Goal: Task Accomplishment & Management: Use online tool/utility

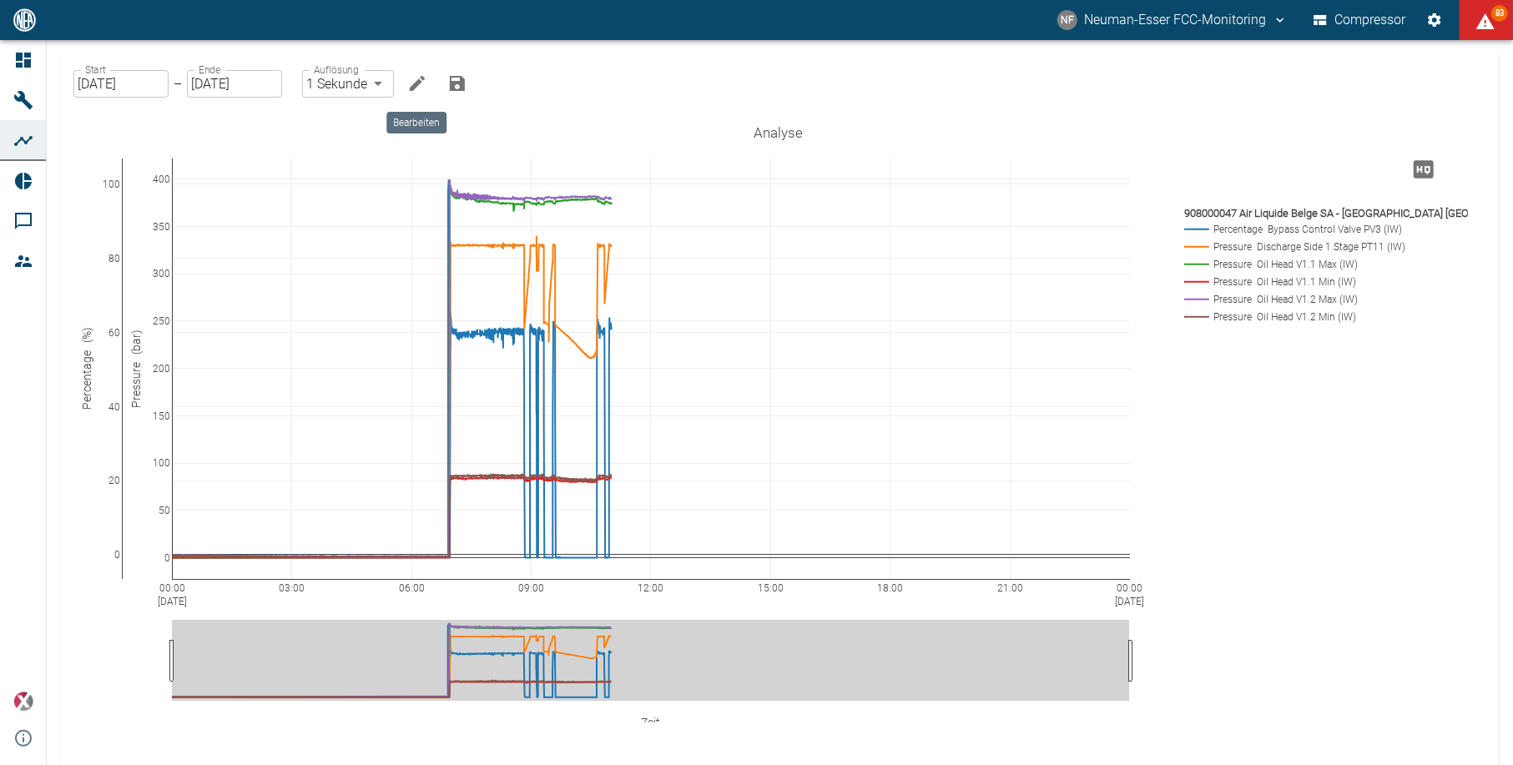
click at [418, 81] on icon "Bearbeiten" at bounding box center [417, 83] width 15 height 15
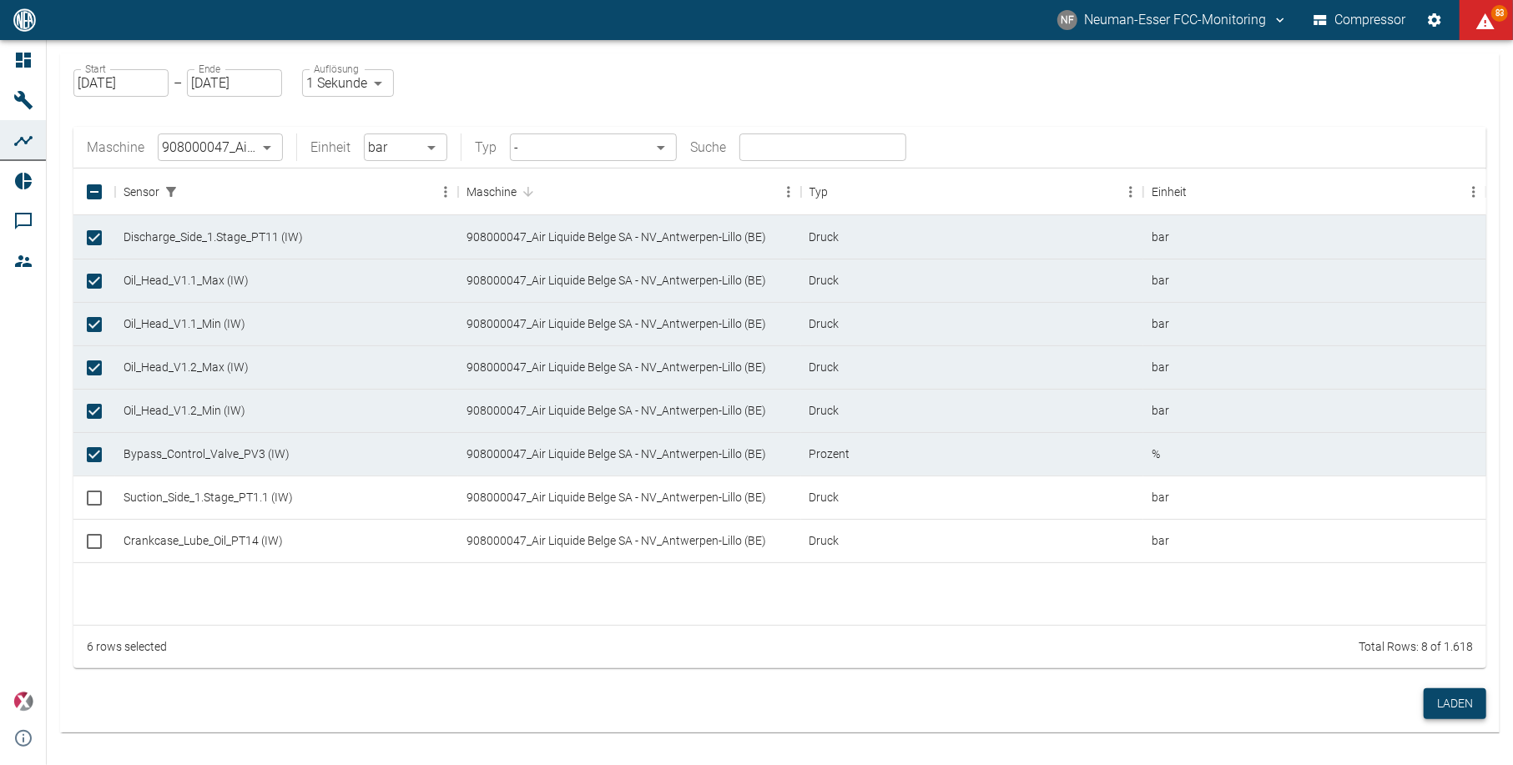
click at [1456, 695] on button "Laden" at bounding box center [1455, 704] width 63 height 31
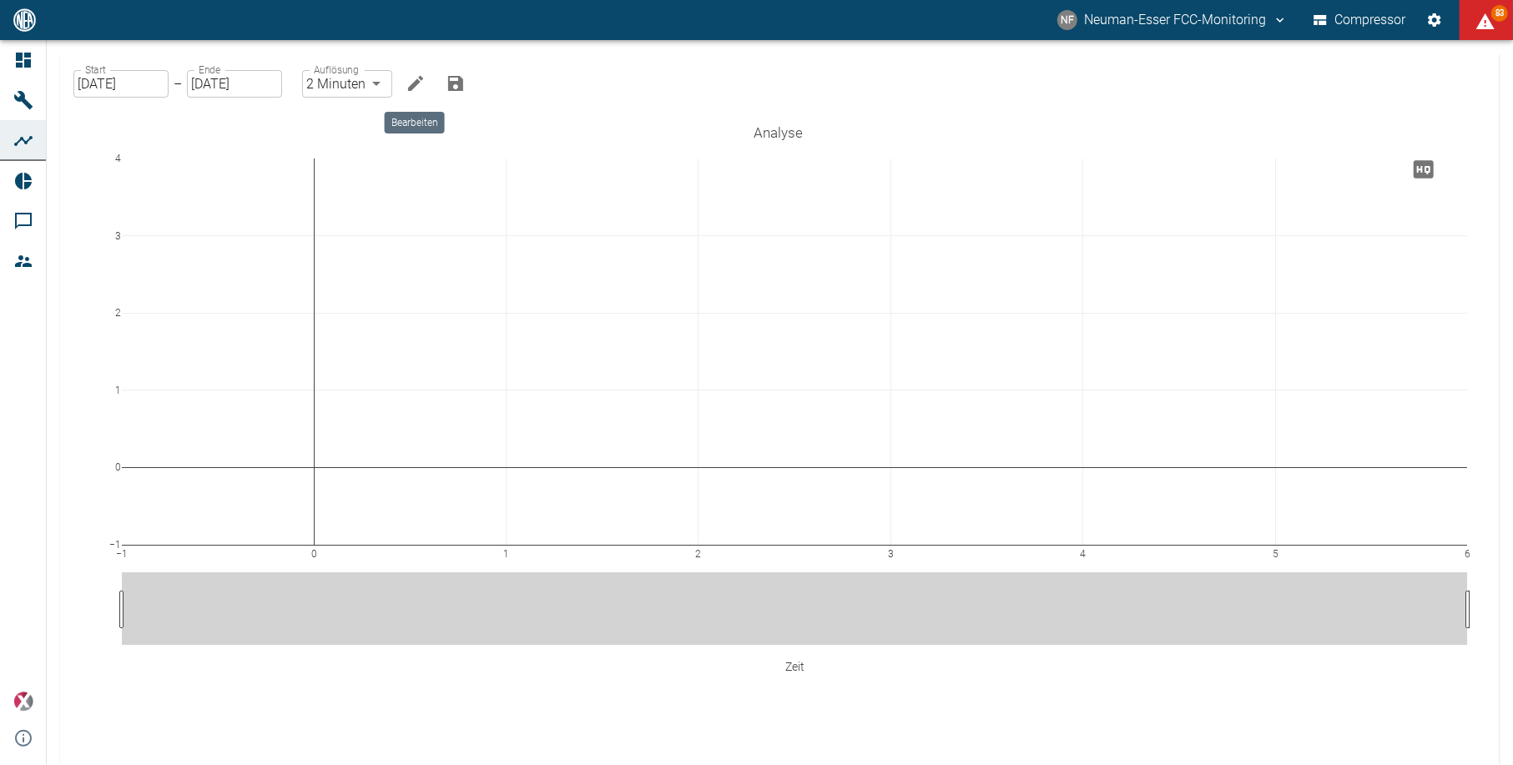
click at [411, 80] on icon "Bearbeiten" at bounding box center [416, 83] width 20 height 20
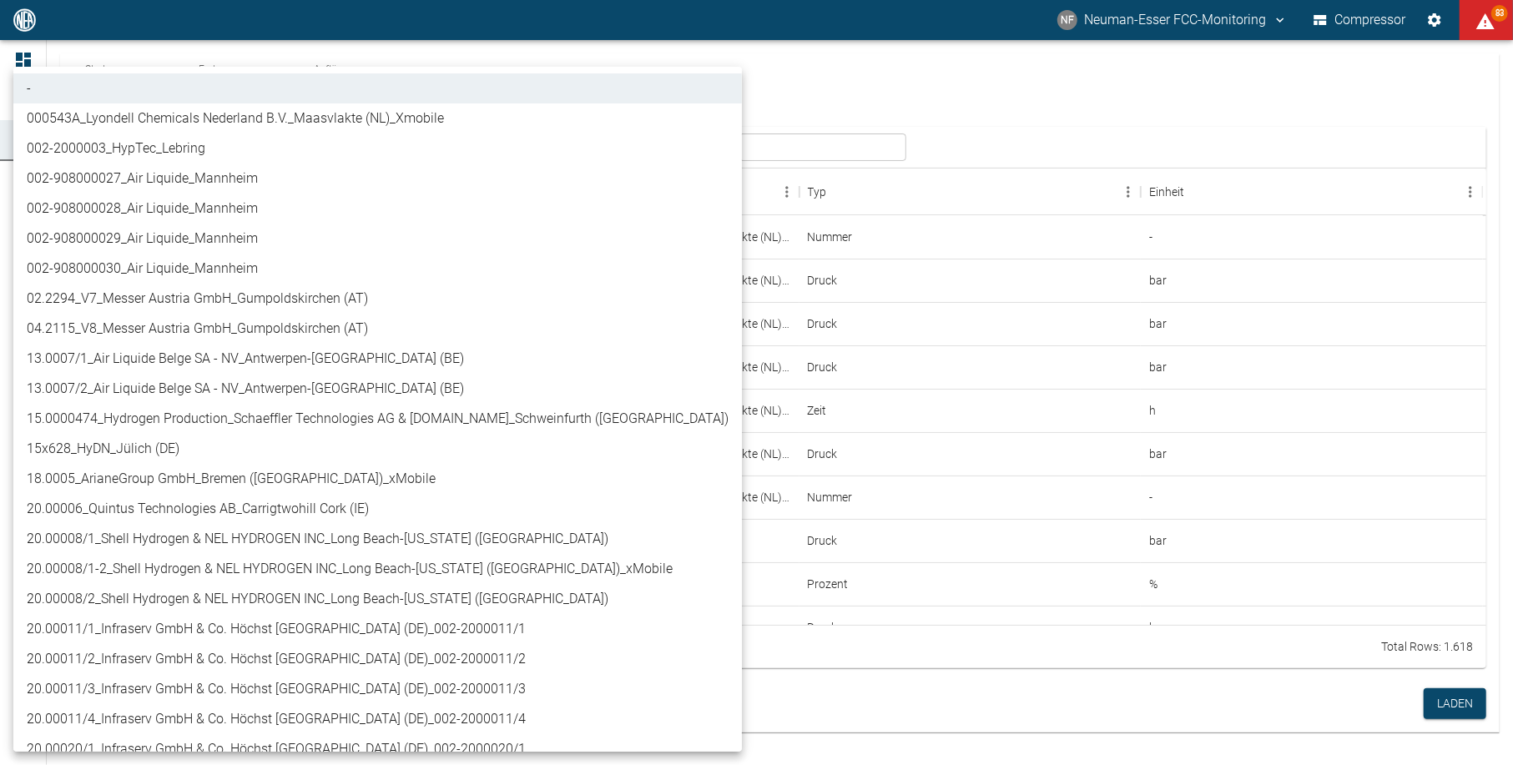
click at [222, 138] on body "NF Neuman-Esser FCC-Monitoring Compressor 83 Dashboard Maschinen Analysen Repor…" at bounding box center [756, 382] width 1513 height 765
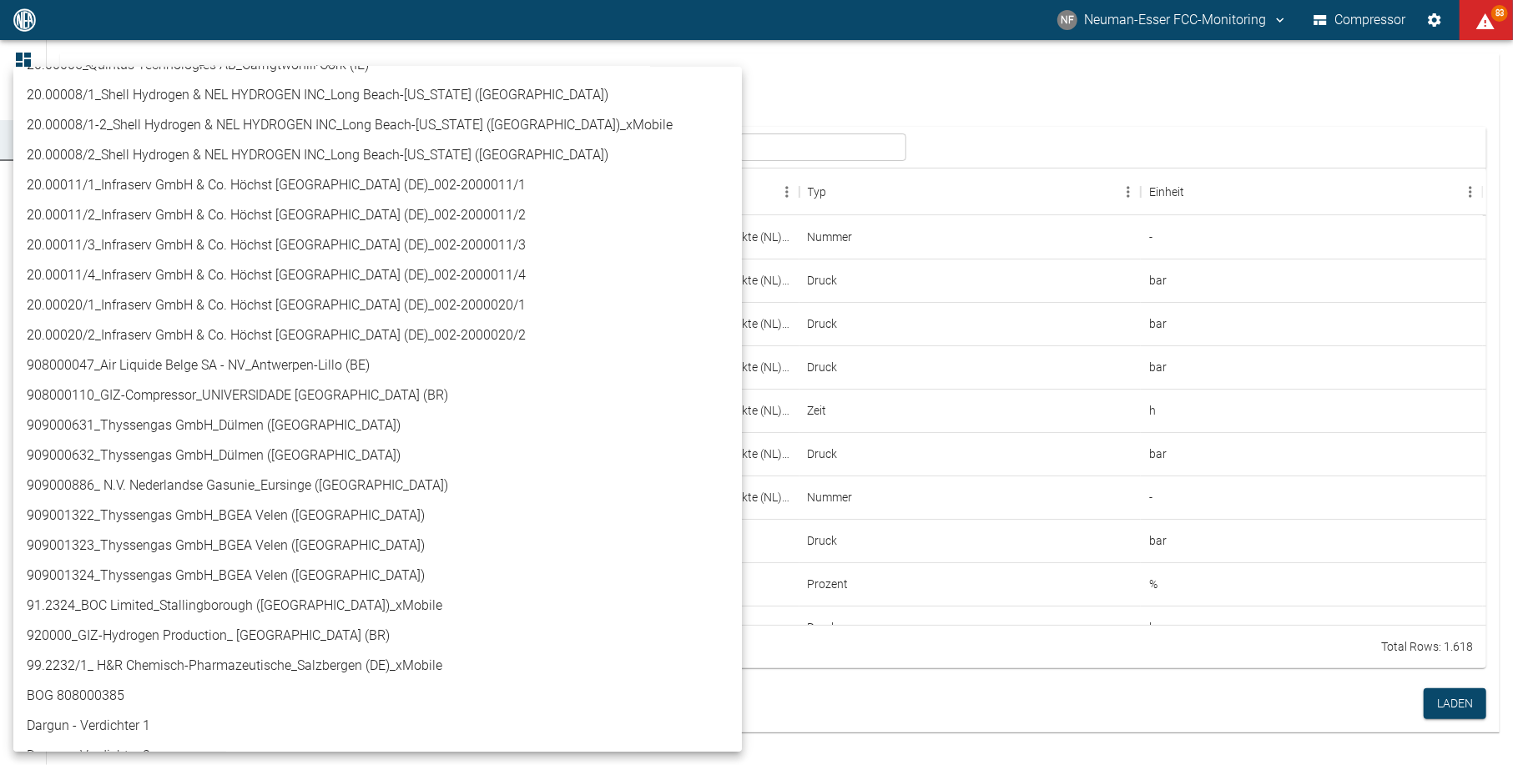
scroll to position [445, 0]
click at [265, 367] on li "908000047_Air Liquide Belge SA - NV_Antwerpen-Lillo (BE)" at bounding box center [377, 365] width 729 height 30
type input "53812aab-fb54-4a57-a574-01c3305aa274"
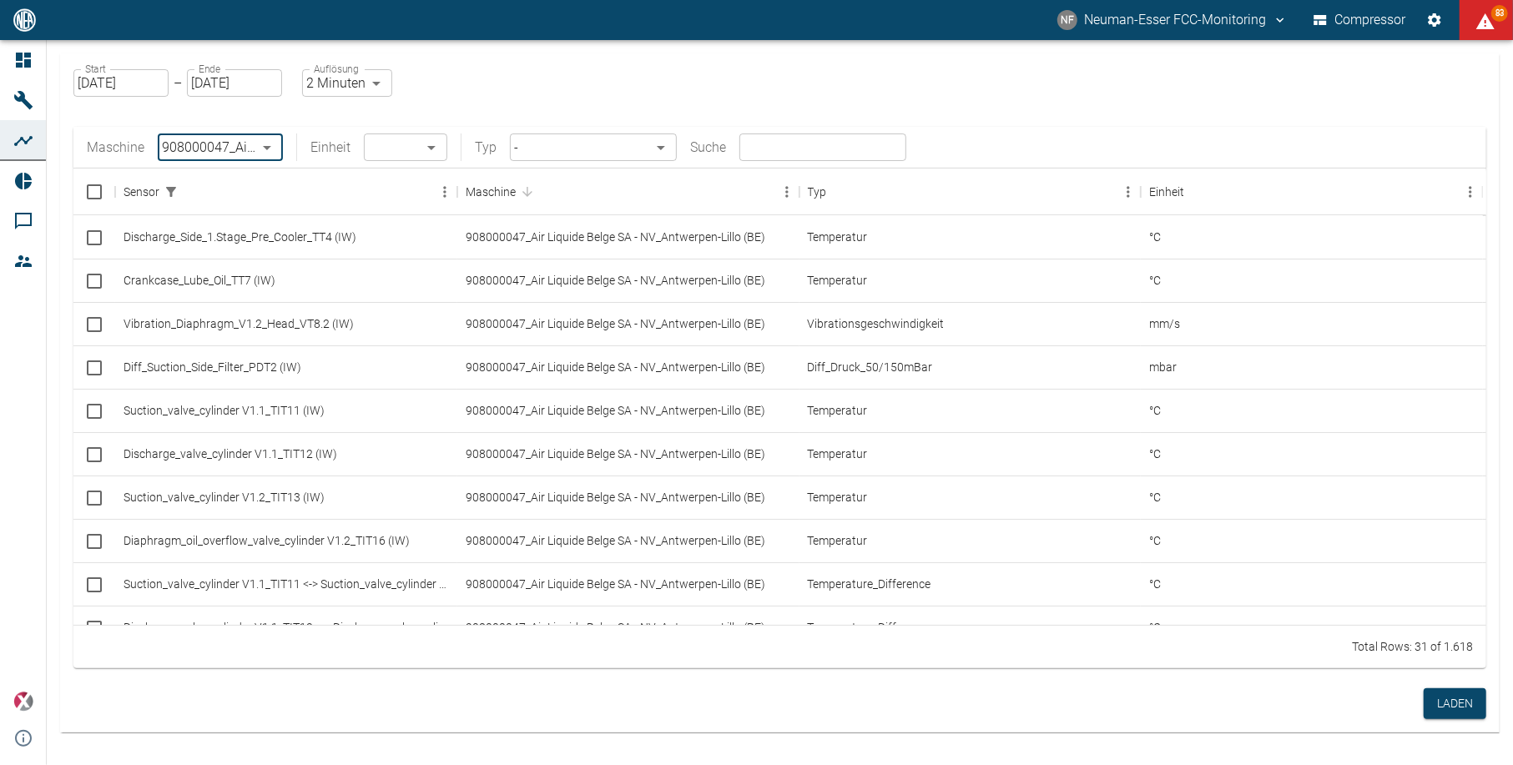
click at [371, 148] on body "NF Neuman-Esser FCC-Monitoring Compressor 83 Dashboard Maschinen Analysen Repor…" at bounding box center [756, 382] width 1513 height 765
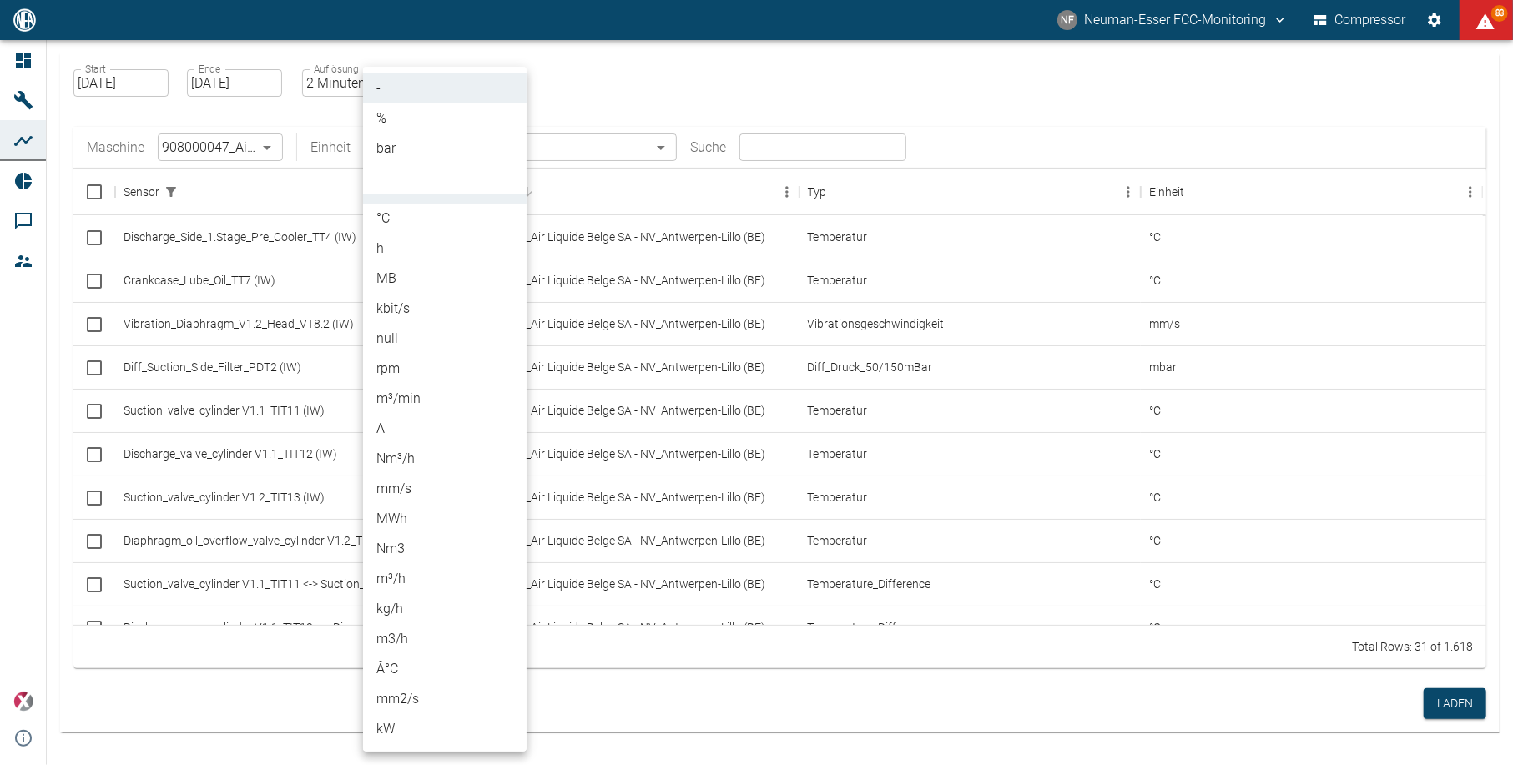
click at [389, 114] on li "%" at bounding box center [445, 119] width 164 height 30
type input "%"
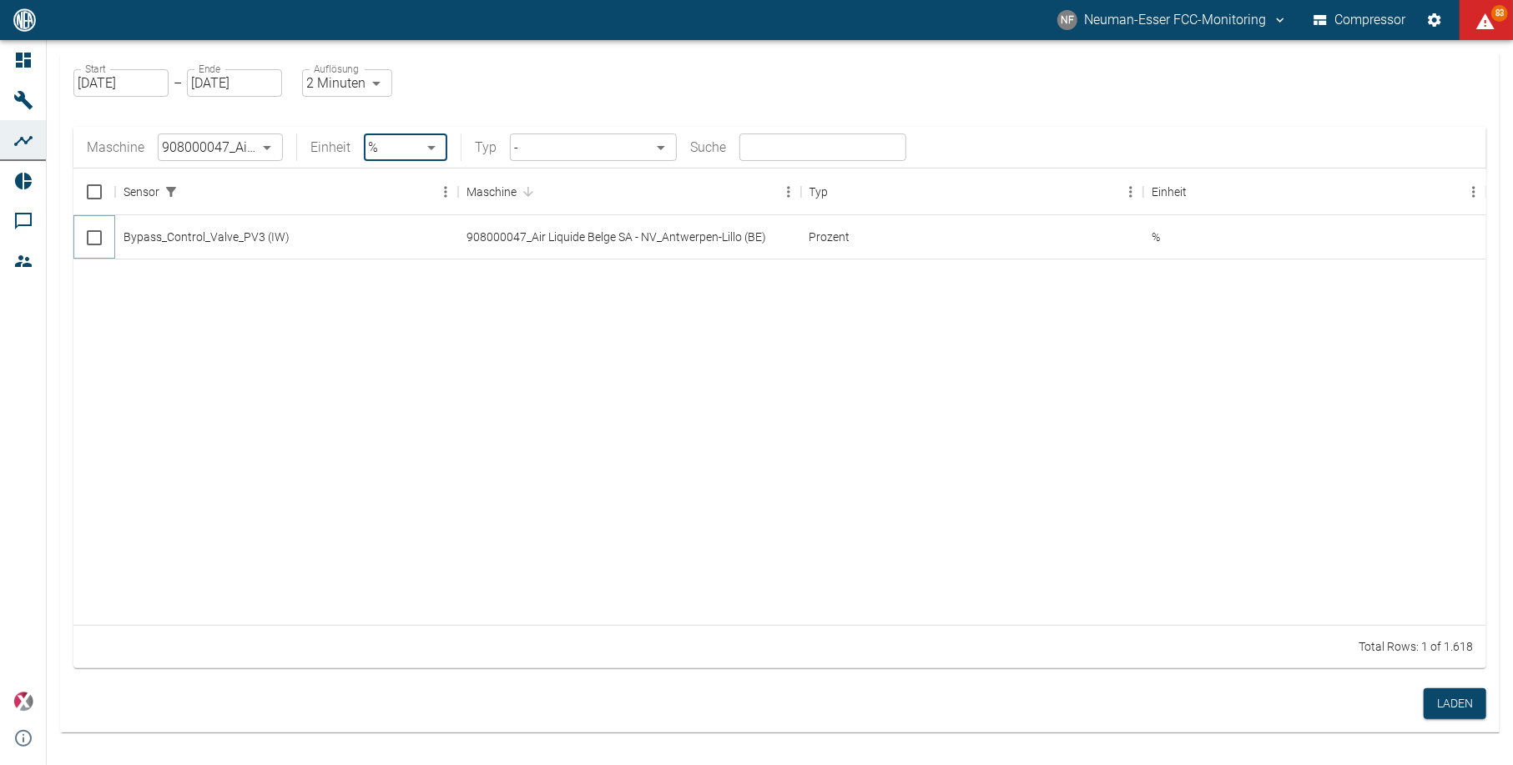
click at [97, 235] on input "Select row" at bounding box center [94, 237] width 35 height 35
checkbox input "false"
checkbox input "true"
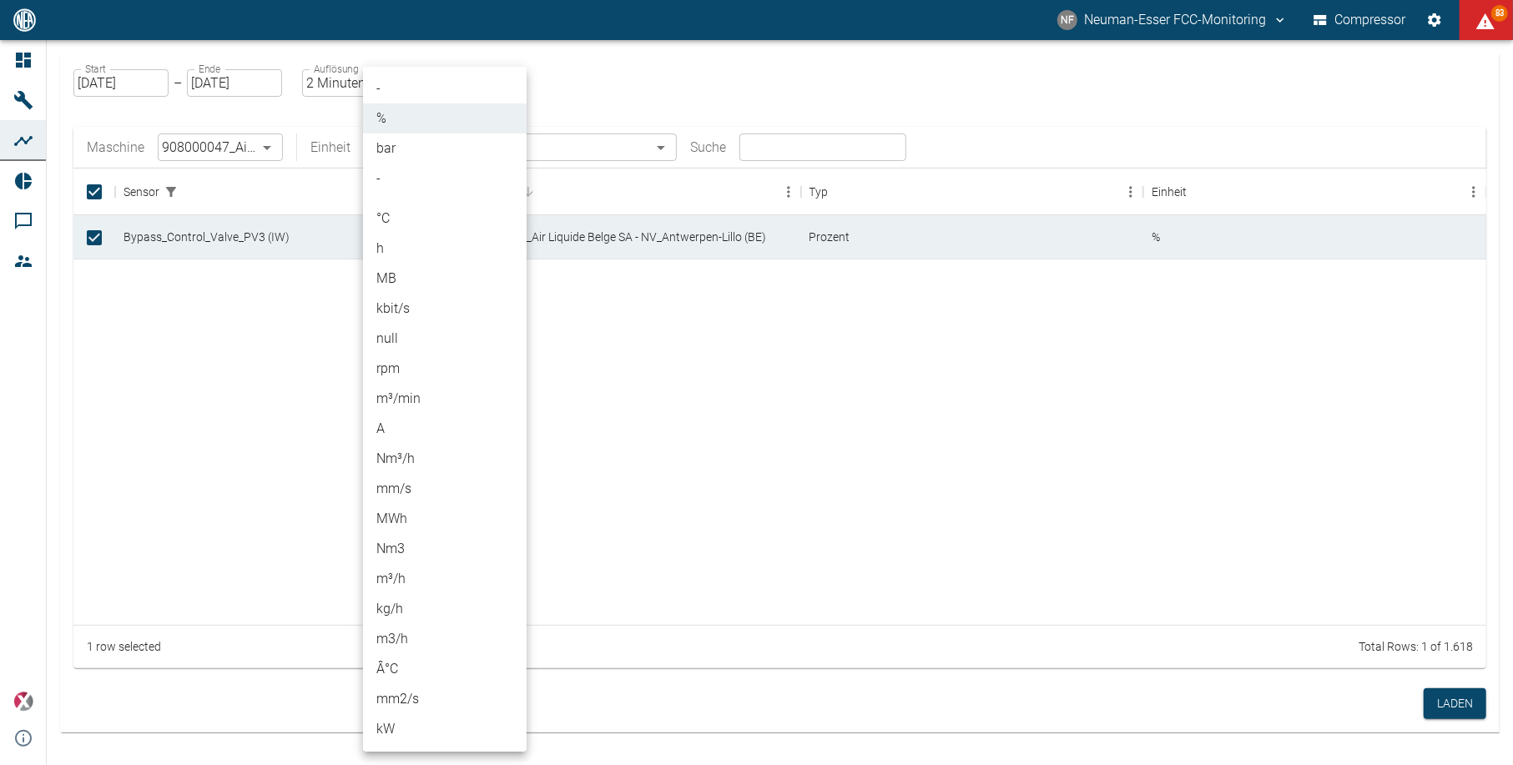
click at [406, 149] on body "NF Neuman-Esser FCC-Monitoring Compressor 83 Dashboard Maschinen Analysen Repor…" at bounding box center [756, 382] width 1513 height 765
click at [381, 154] on li "bar" at bounding box center [445, 149] width 164 height 30
type input "bar"
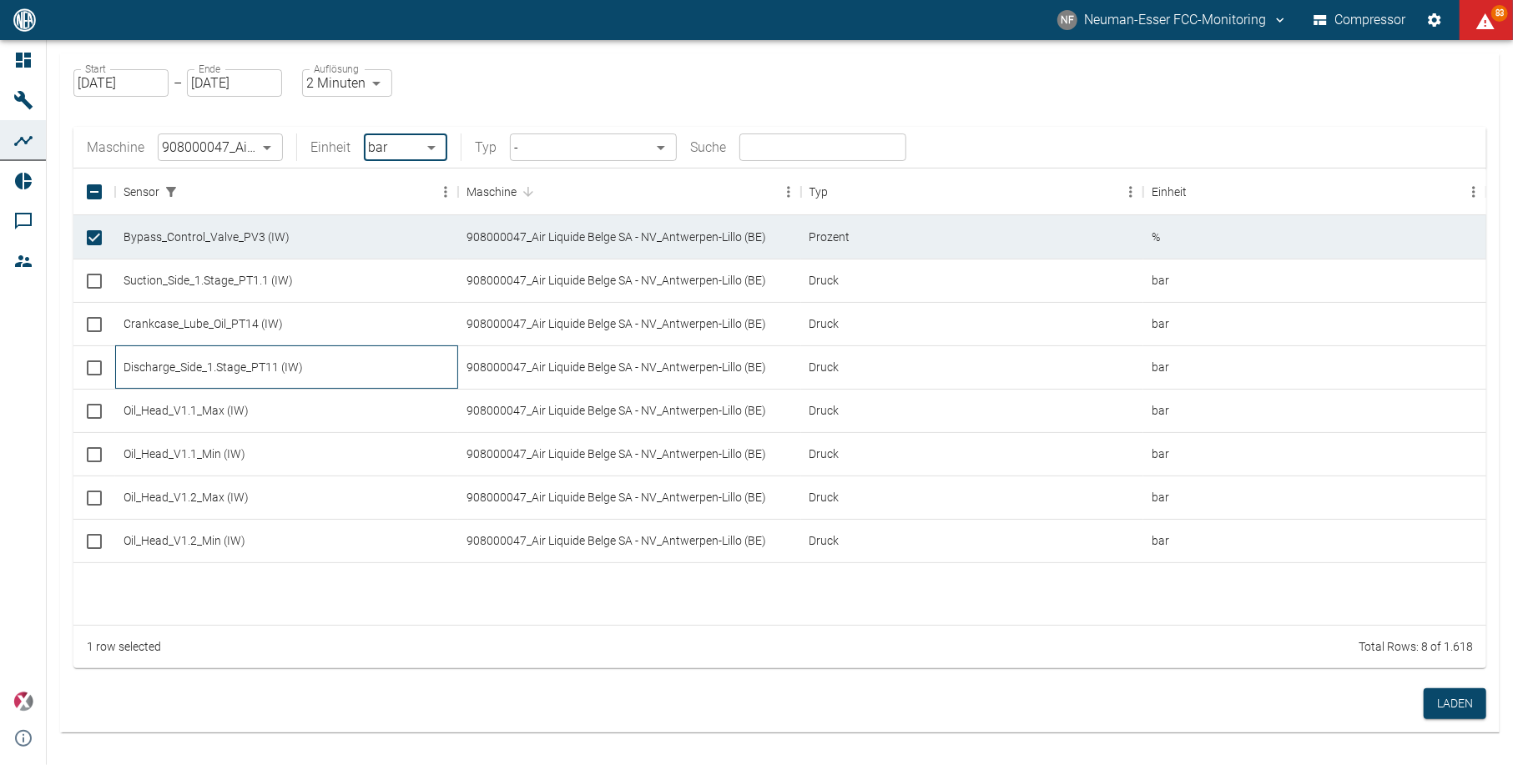
click at [154, 381] on div "Discharge_Side_1.Stage_PT11 (IW)" at bounding box center [286, 367] width 343 height 43
checkbox input "true"
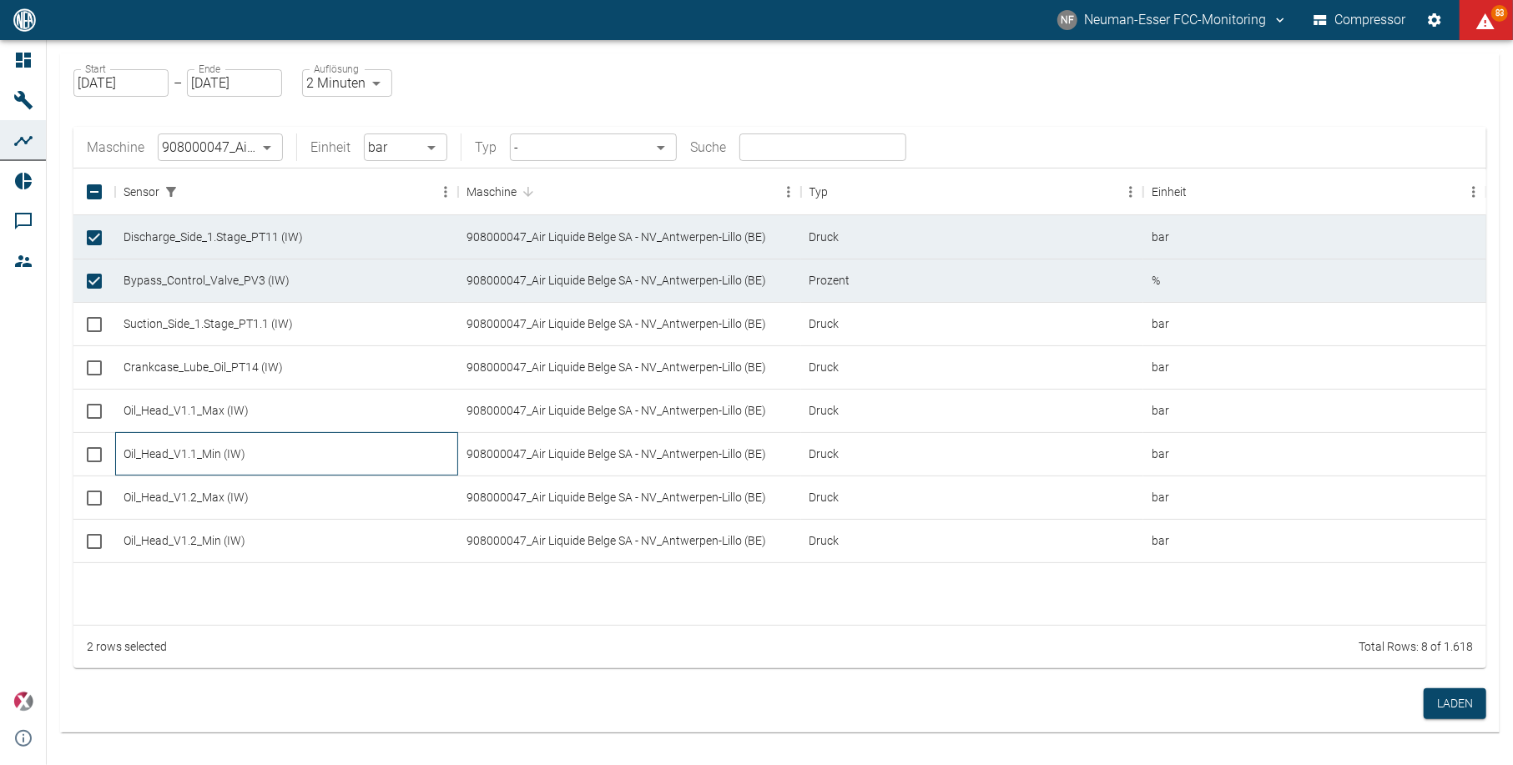
click at [162, 435] on div "Oil_Head_V1.1_Min (IW)" at bounding box center [286, 453] width 343 height 43
checkbox input "true"
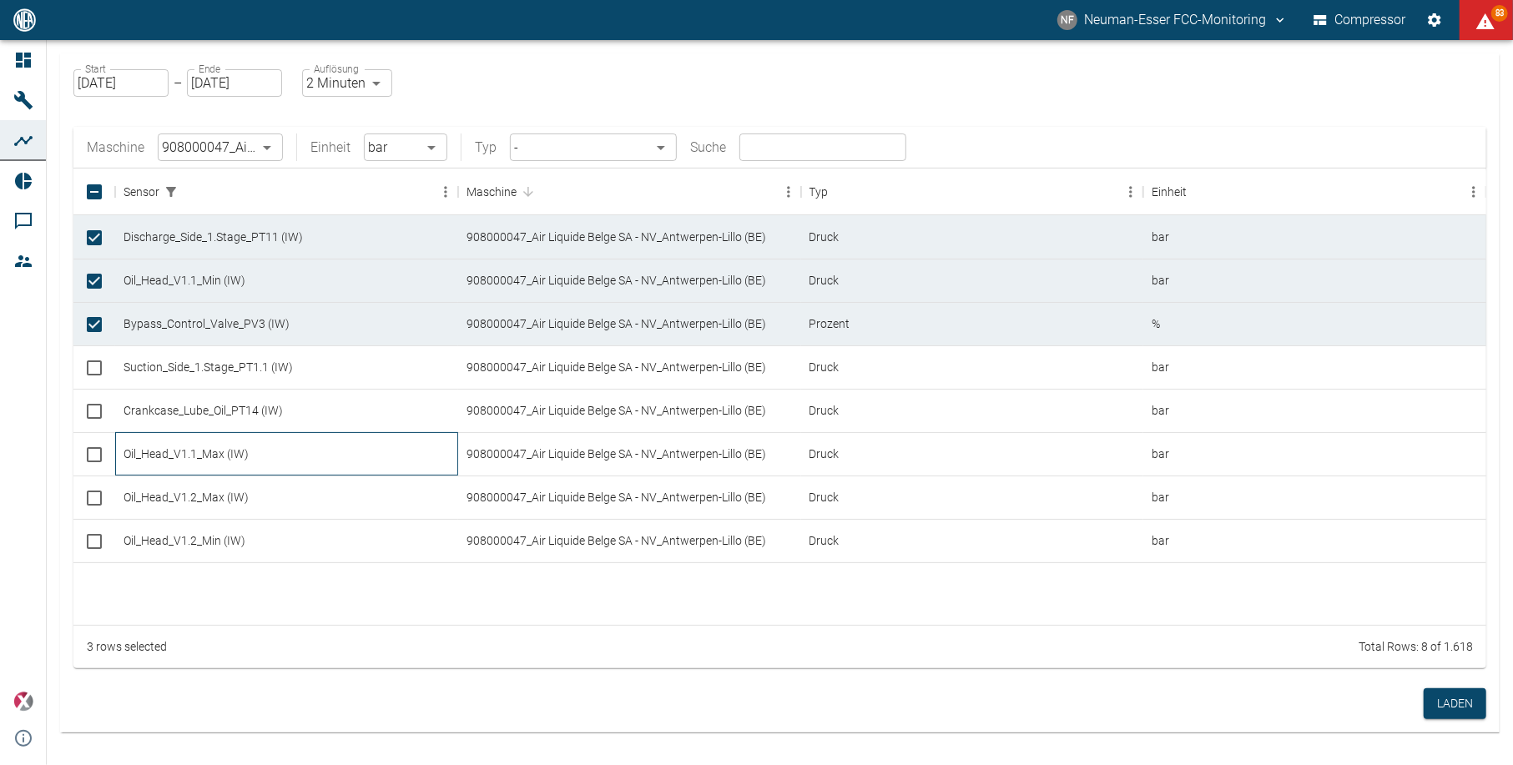
click at [174, 461] on div "Oil_Head_V1.1_Max (IW)" at bounding box center [286, 453] width 343 height 43
checkbox input "true"
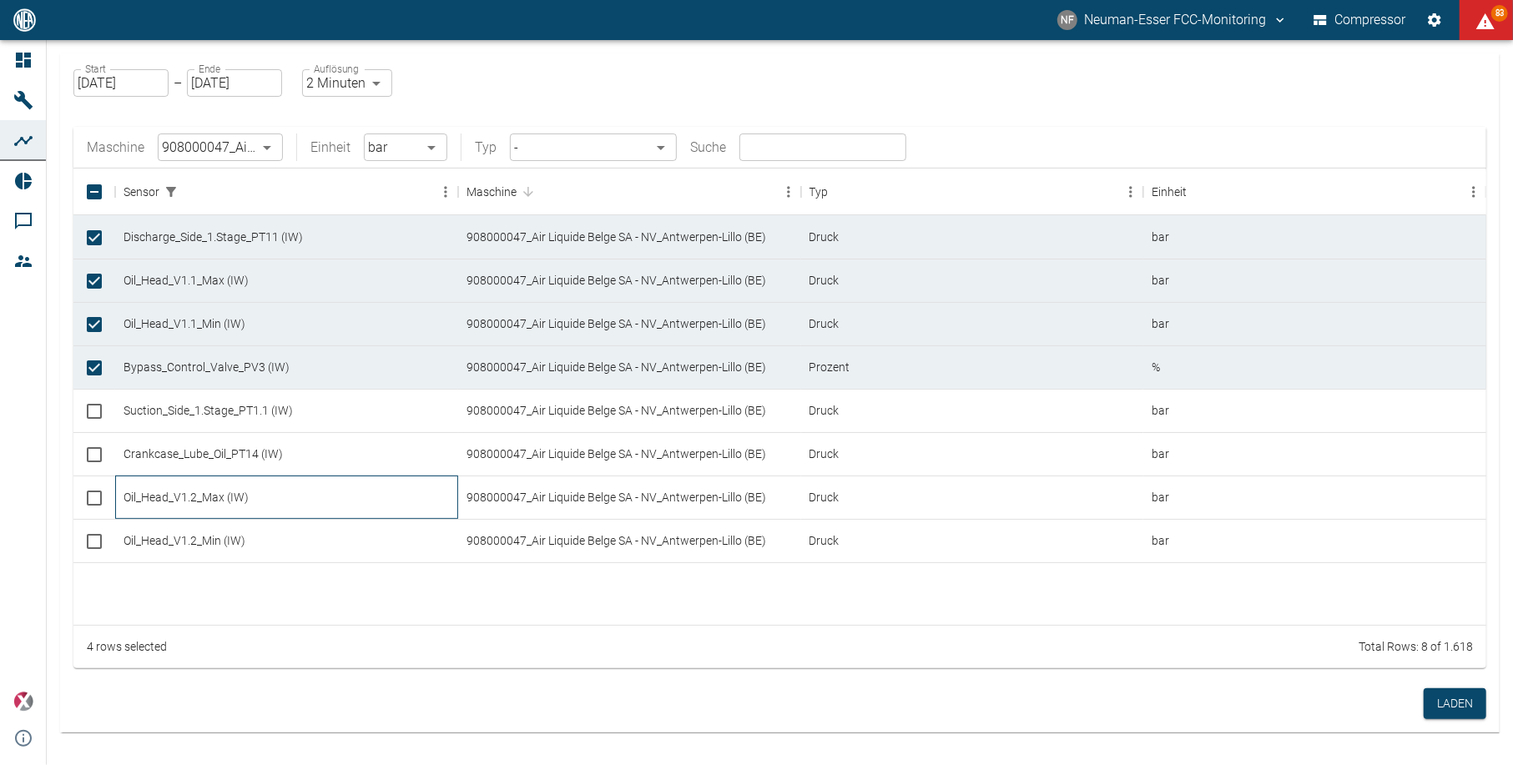
click at [180, 481] on div "Oil_Head_V1.2_Max (IW)" at bounding box center [286, 497] width 343 height 43
checkbox input "true"
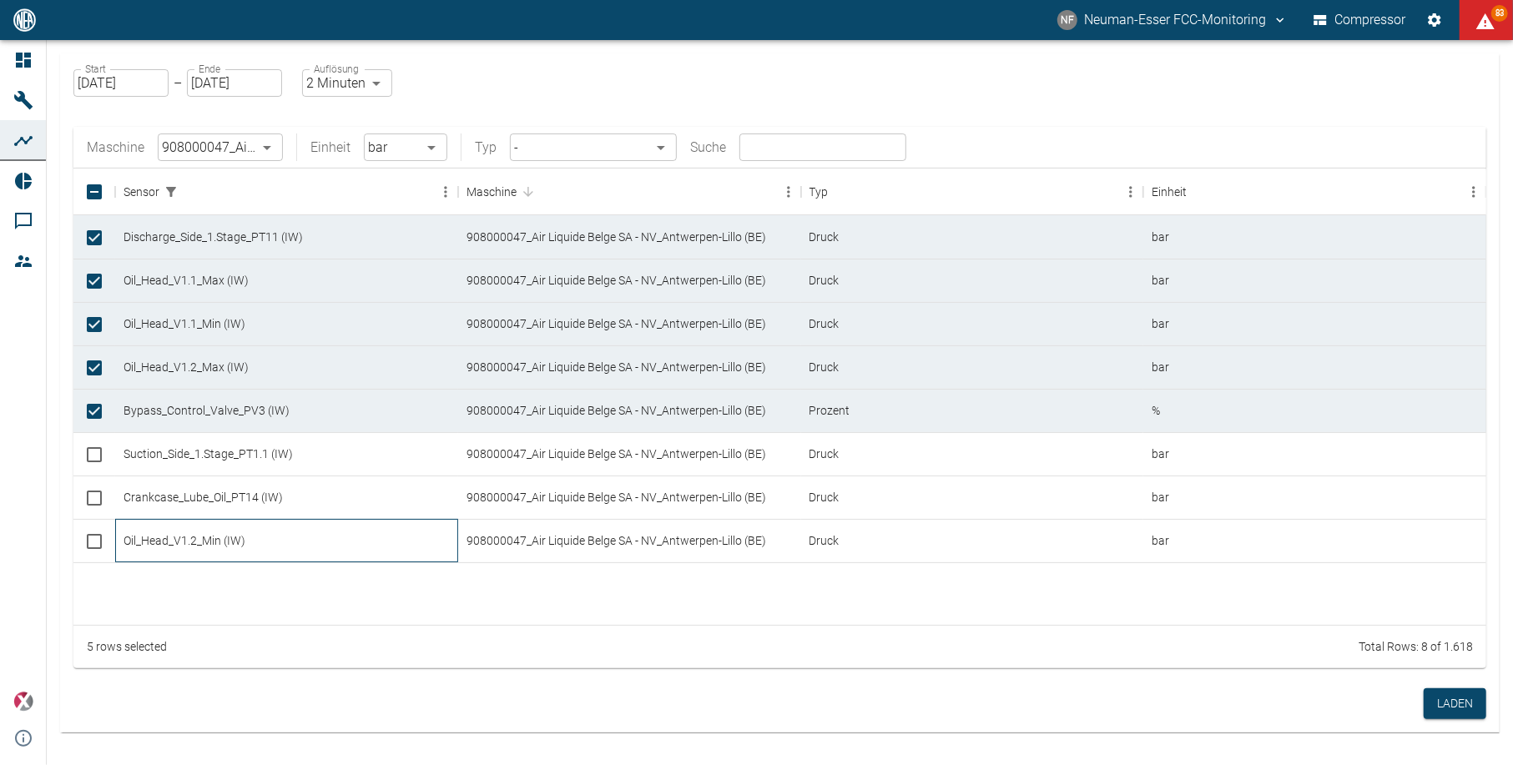
click at [184, 553] on div "Oil_Head_V1.2_Min (IW)" at bounding box center [286, 540] width 343 height 43
checkbox input "true"
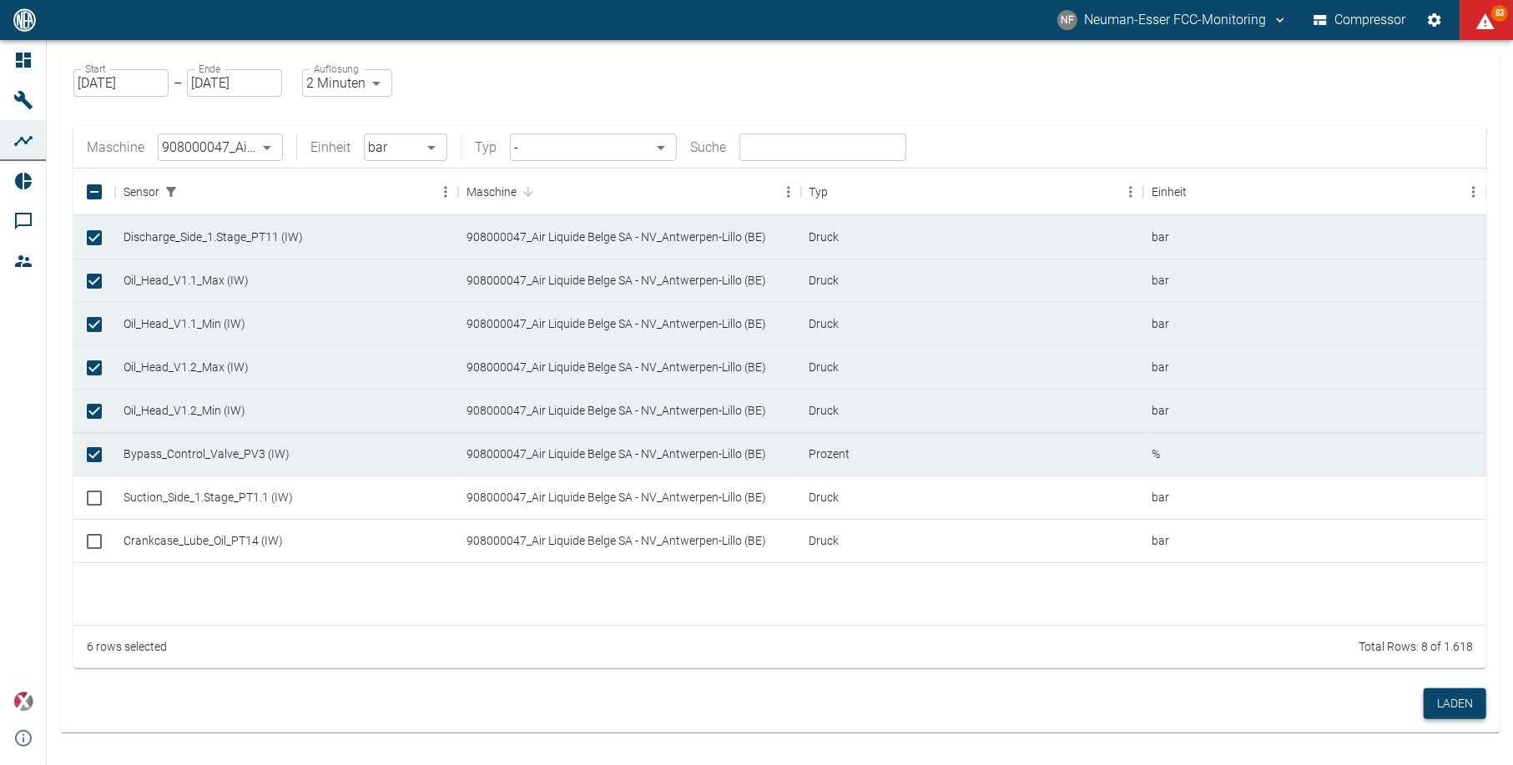
click at [1473, 695] on button "Laden" at bounding box center [1455, 704] width 63 height 31
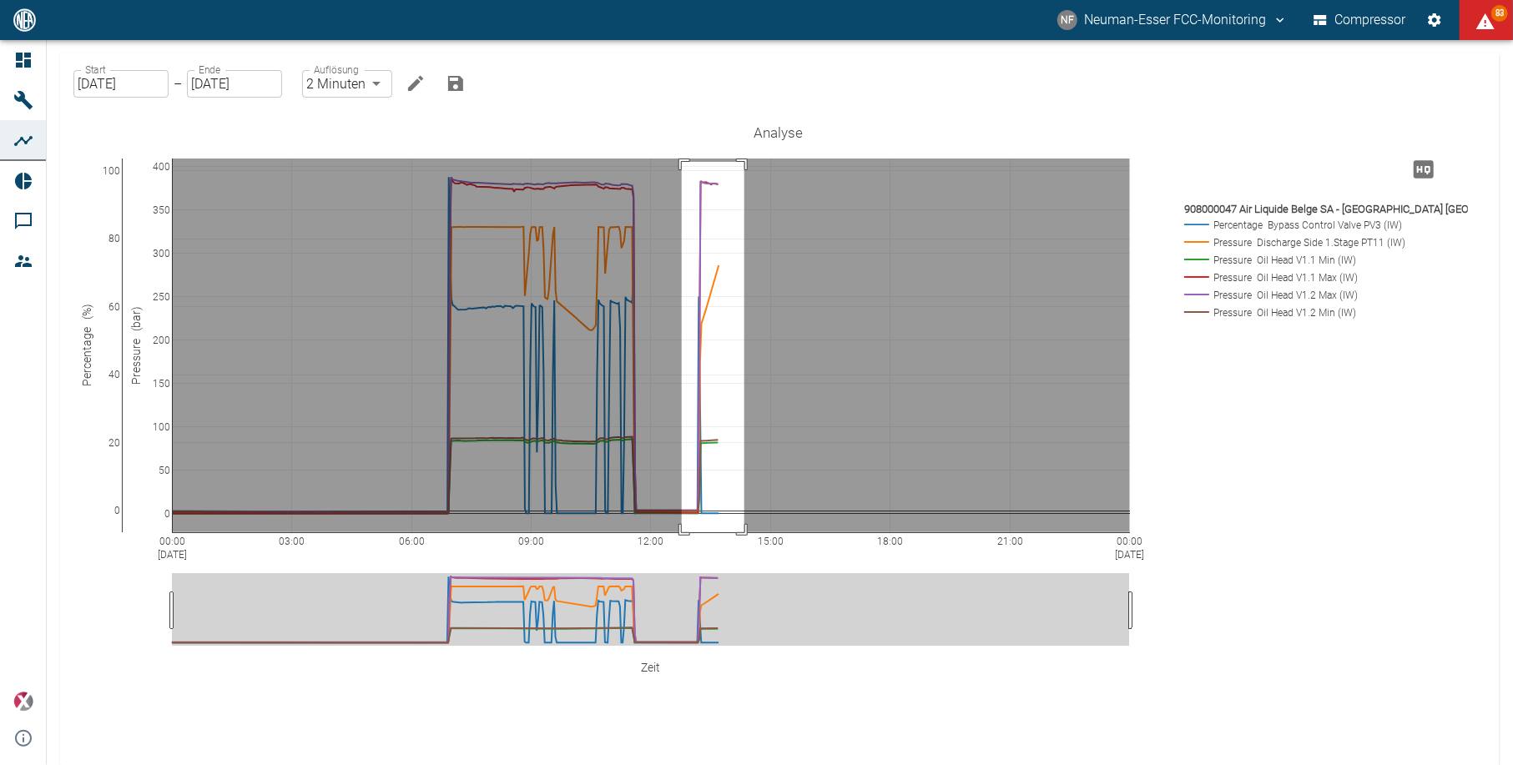
drag, startPoint x: 682, startPoint y: 119, endPoint x: 745, endPoint y: 525, distance: 411.3
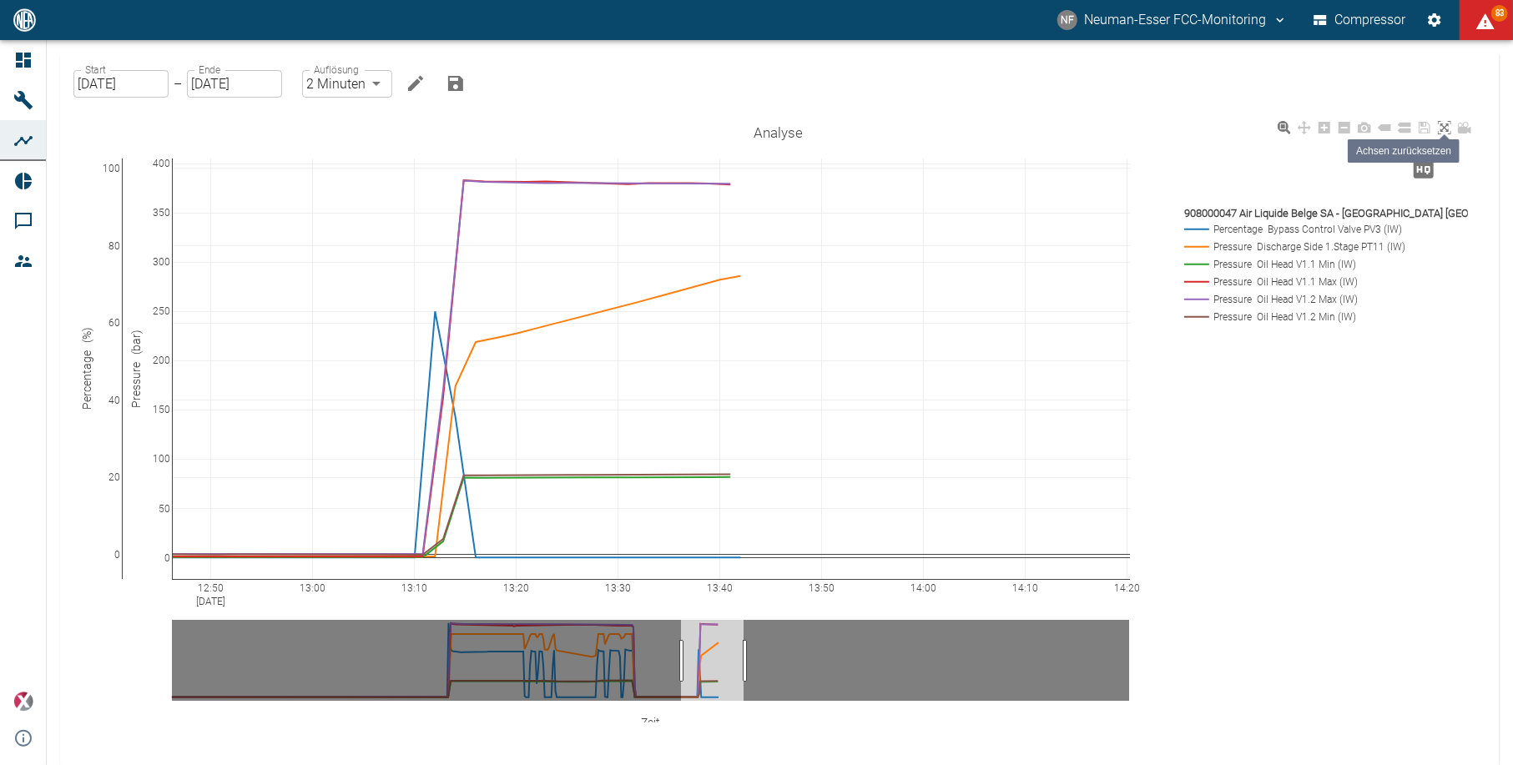
click at [1450, 130] on icon at bounding box center [1444, 127] width 13 height 13
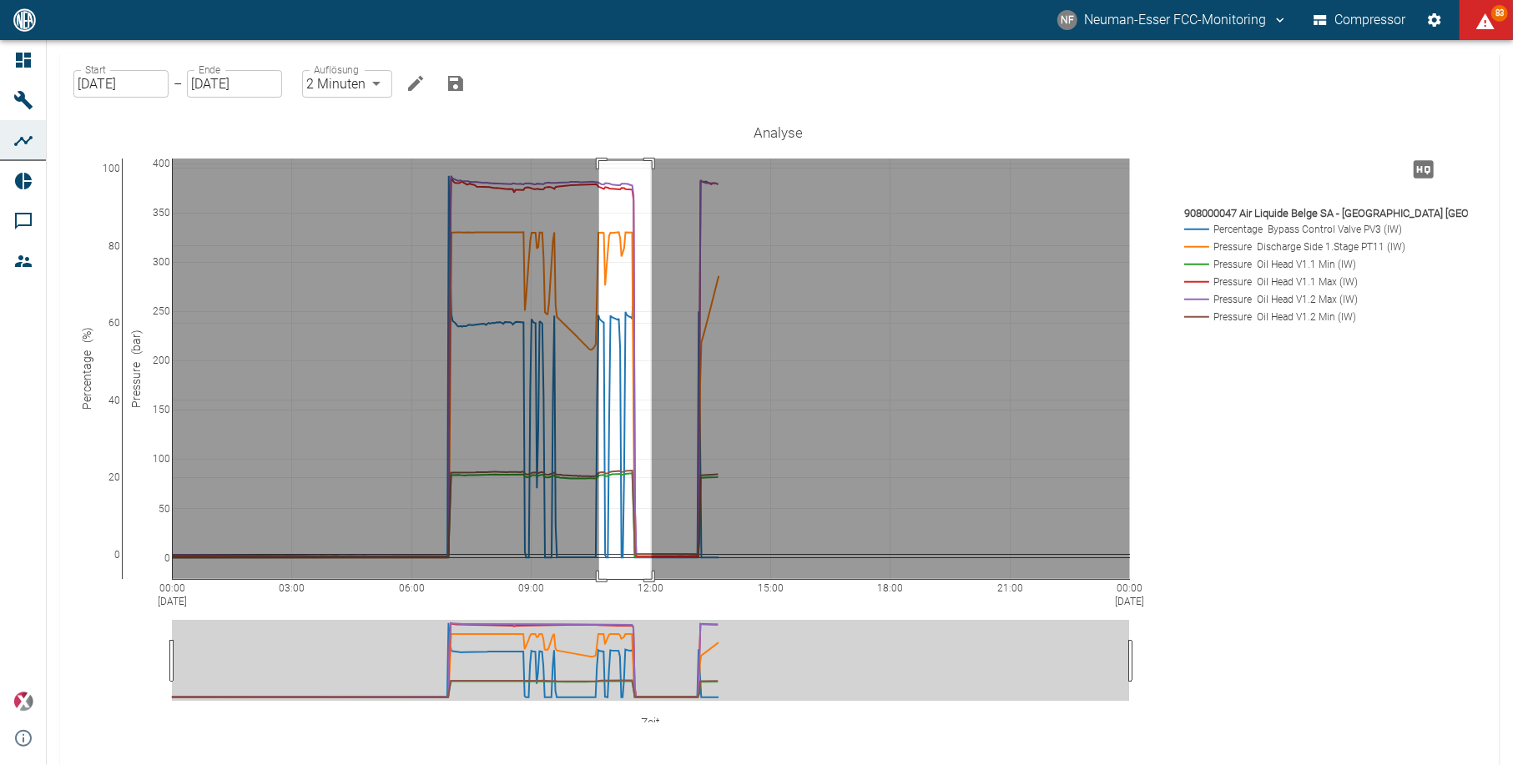
drag, startPoint x: 599, startPoint y: 161, endPoint x: 652, endPoint y: 604, distance: 446.4
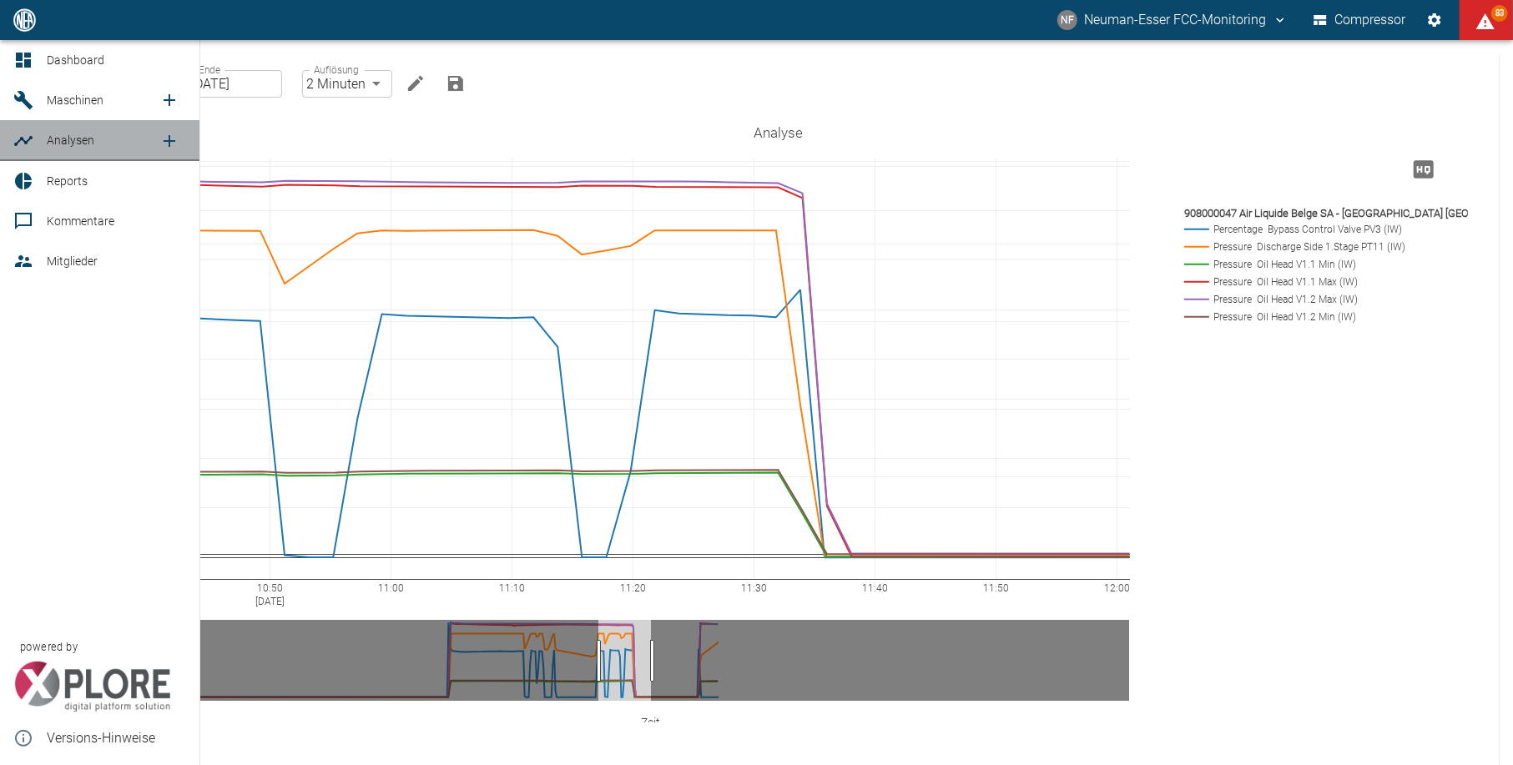
drag, startPoint x: 33, startPoint y: 140, endPoint x: 65, endPoint y: 140, distance: 31.7
click at [35, 140] on div at bounding box center [25, 141] width 25 height 20
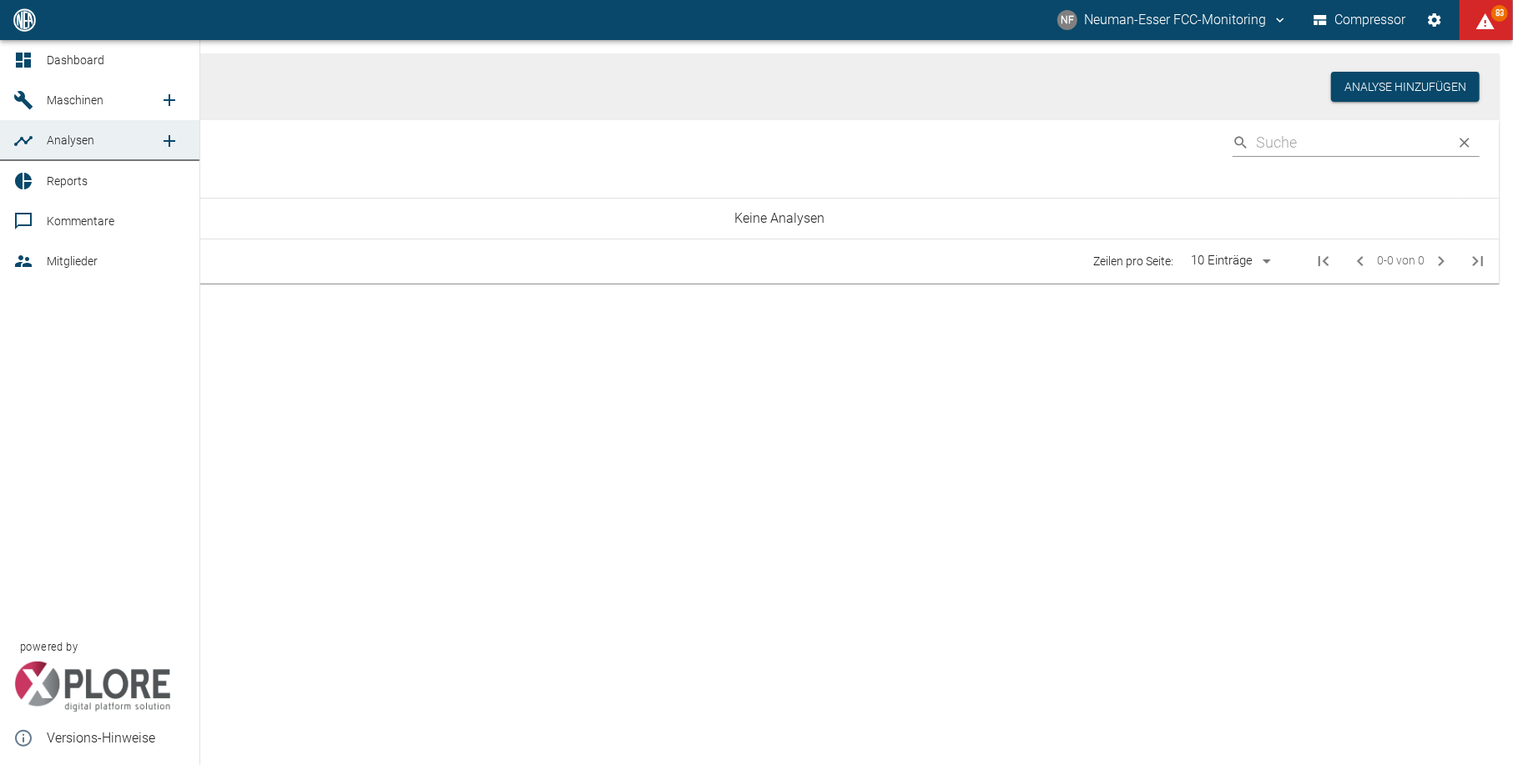
click at [165, 142] on icon "new /analyses/list/0" at bounding box center [169, 141] width 20 height 20
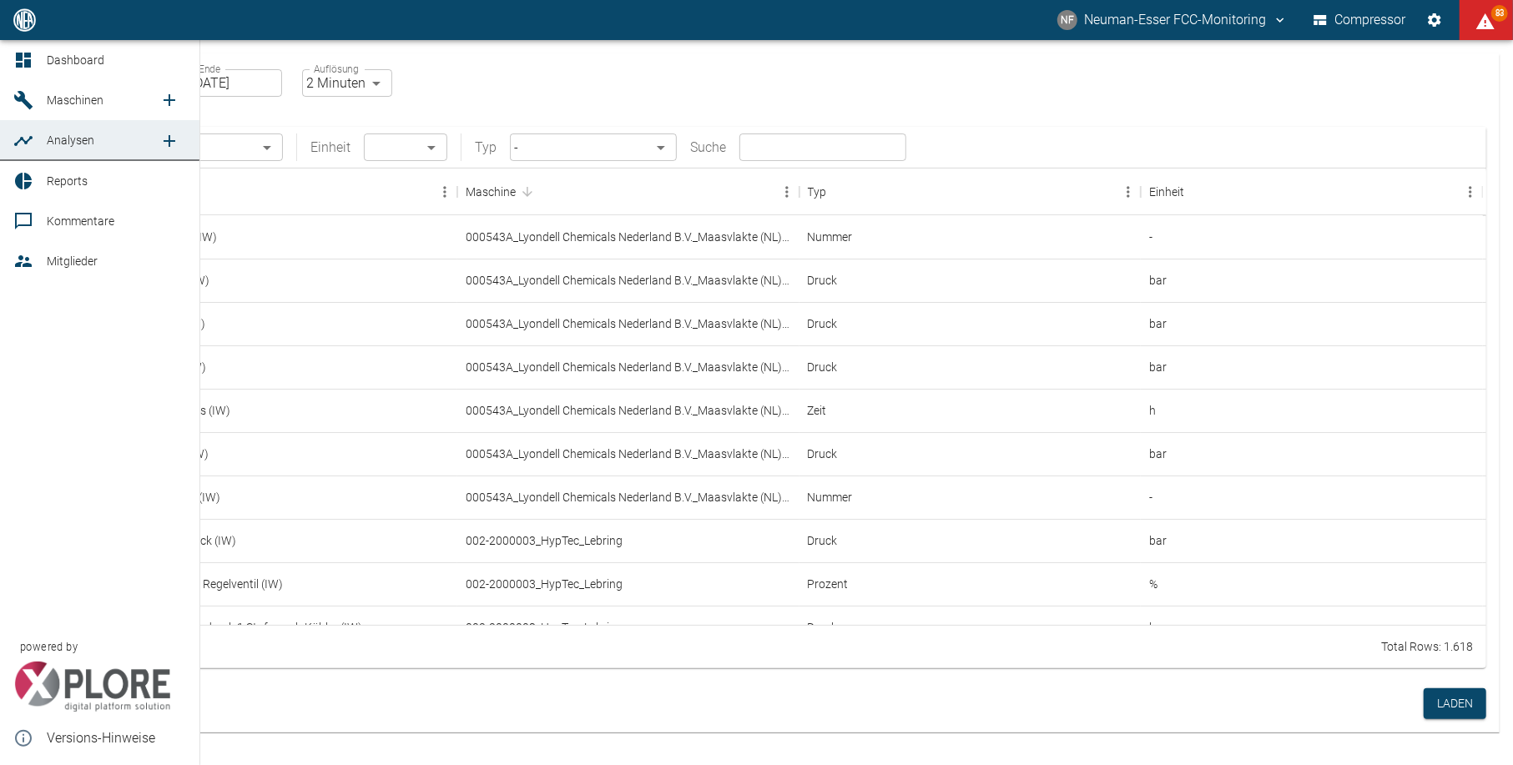
checkbox input "false"
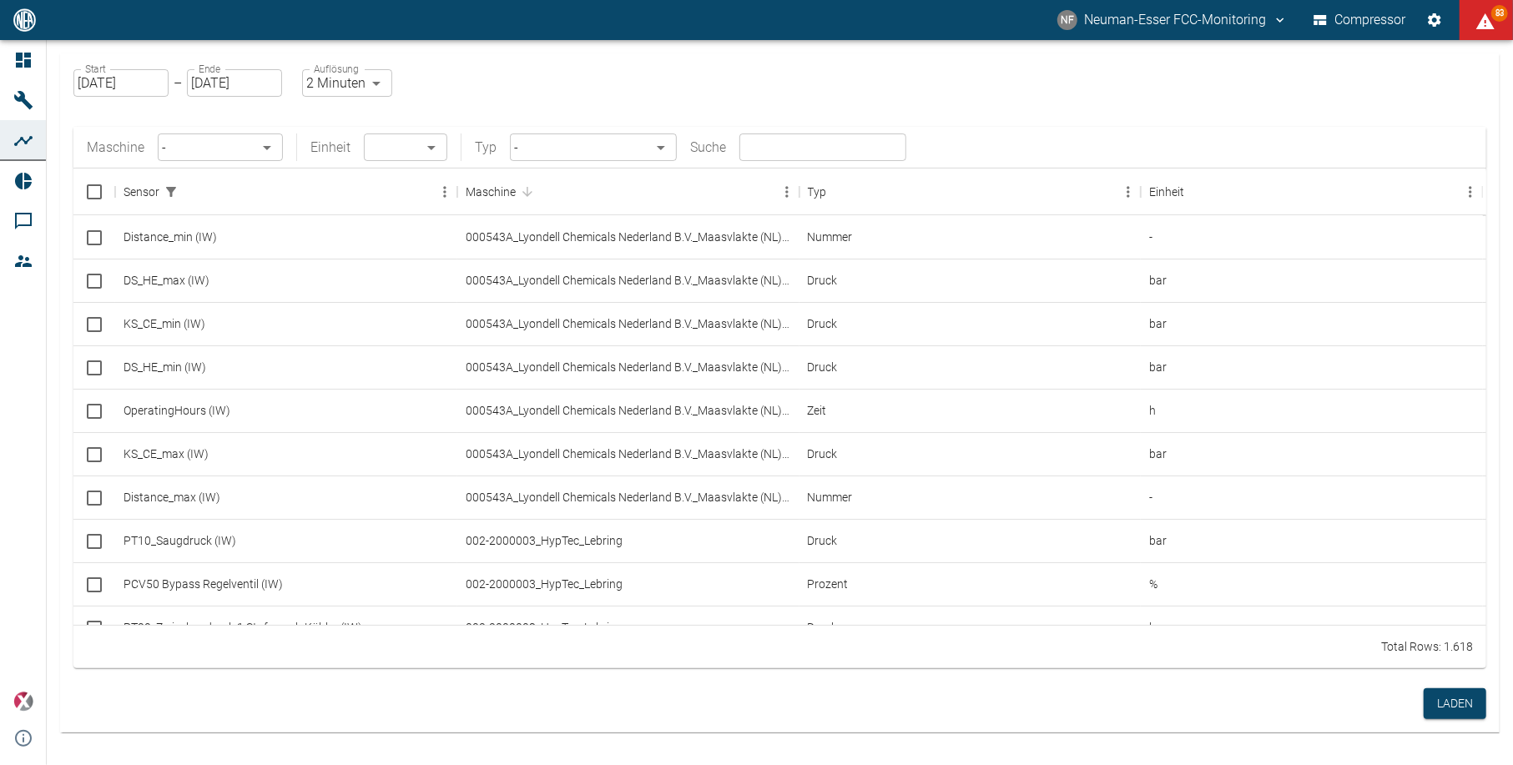
click at [265, 148] on body "NF Neuman-Esser FCC-Monitoring Compressor 83 Dashboard Maschinen Analysen Repor…" at bounding box center [756, 382] width 1513 height 765
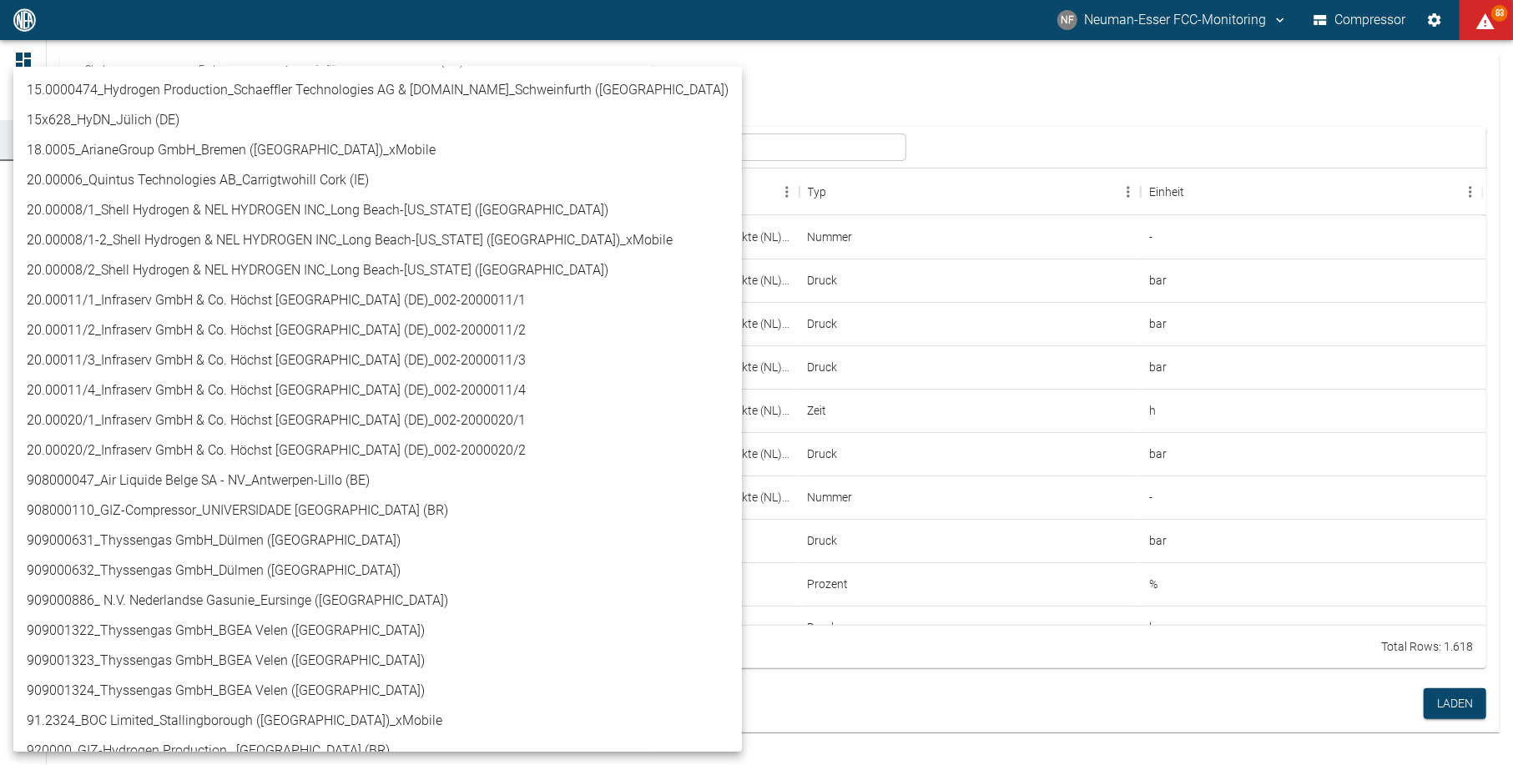
scroll to position [334, 0]
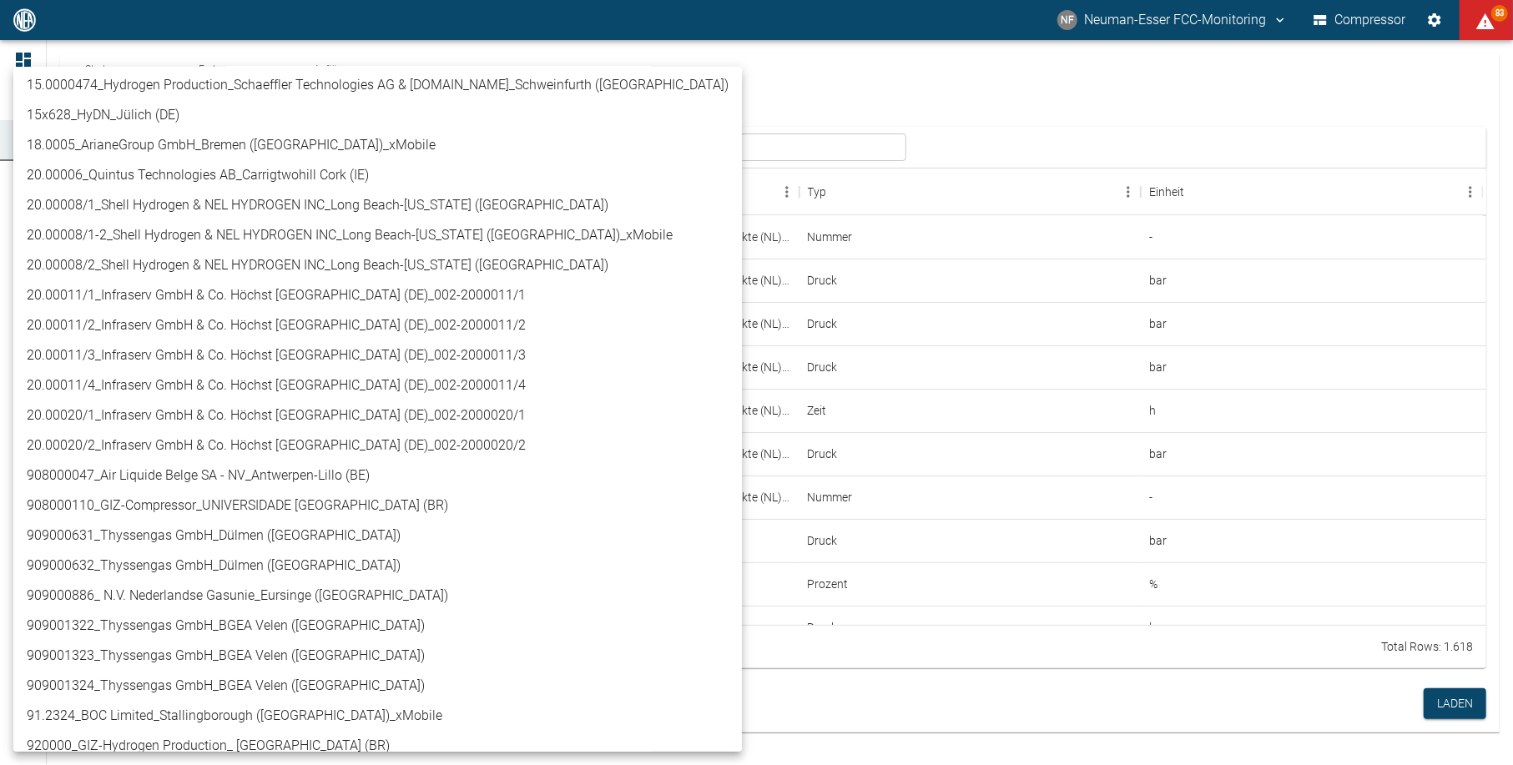
click at [174, 538] on li "909000631_Thyssengas GmbH_Dülmen ([GEOGRAPHIC_DATA])" at bounding box center [377, 536] width 729 height 30
type input "a6252582-01dd-49cb-8dbe-0742b28bc007"
type input "bar"
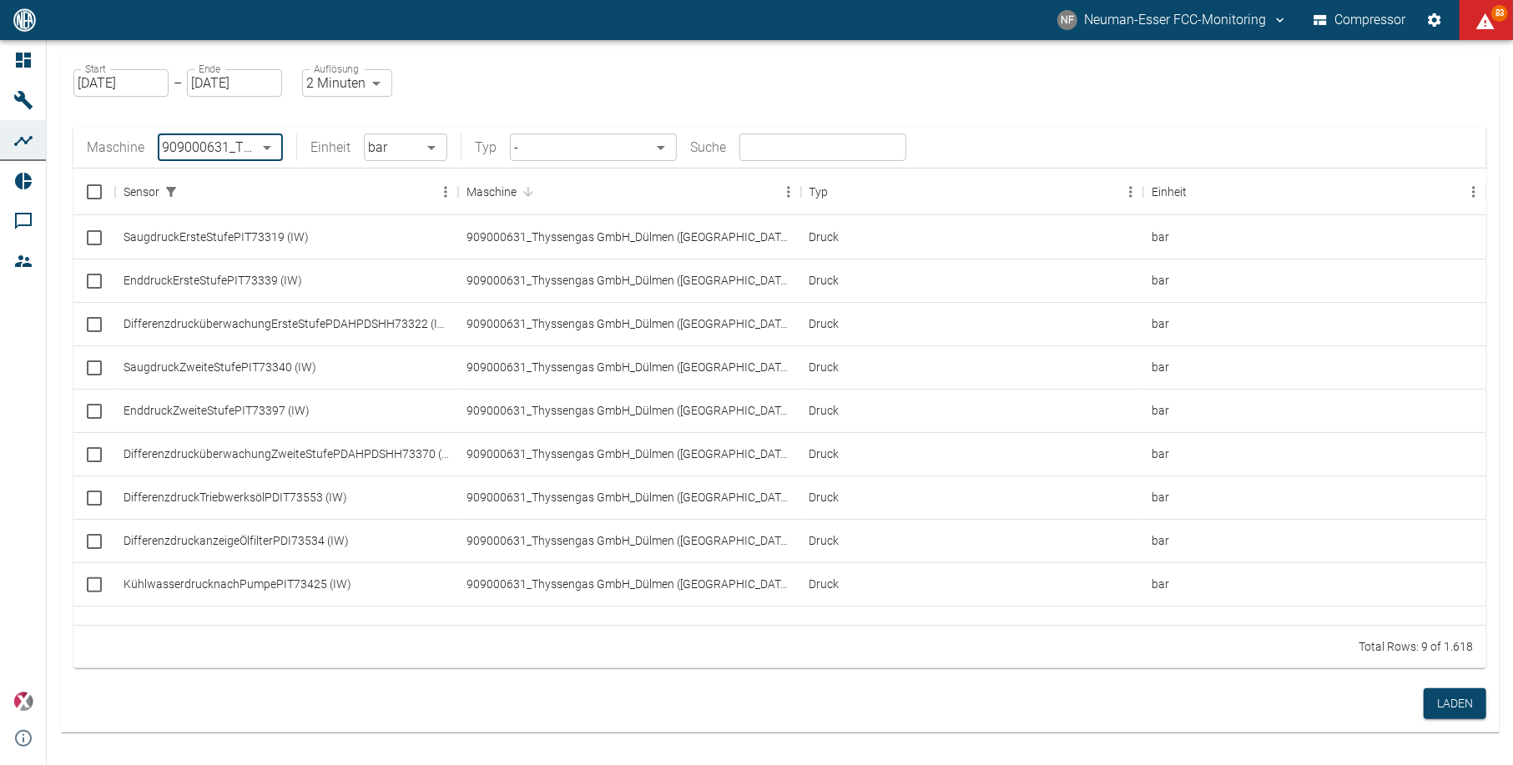
click at [424, 147] on body "NF Neuman-Esser FCC-Monitoring Compressor 83 Dashboard Maschinen Analysen Repor…" at bounding box center [756, 382] width 1513 height 765
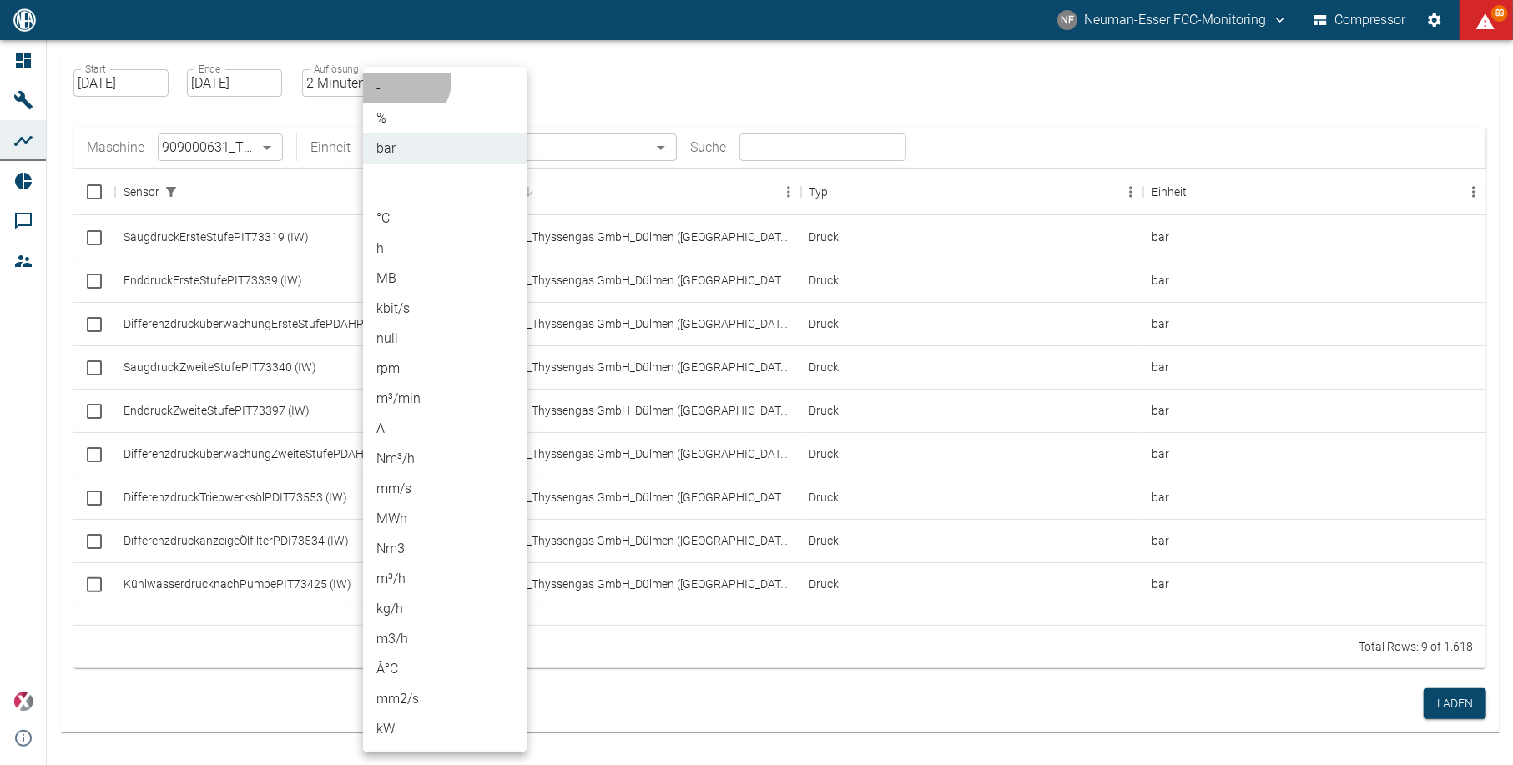
click at [404, 81] on li "-" at bounding box center [445, 88] width 164 height 30
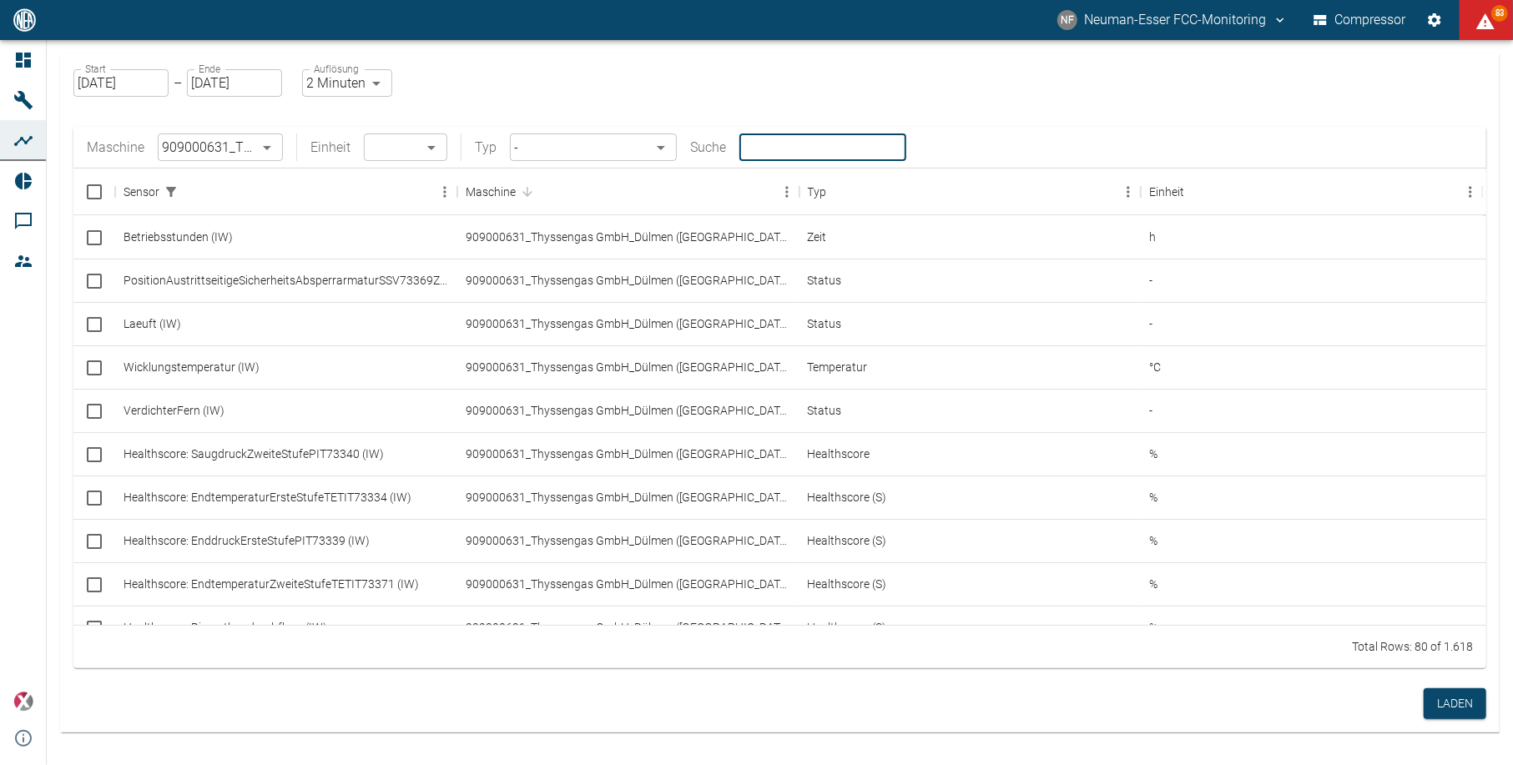
click at [853, 151] on input "text" at bounding box center [823, 148] width 167 height 28
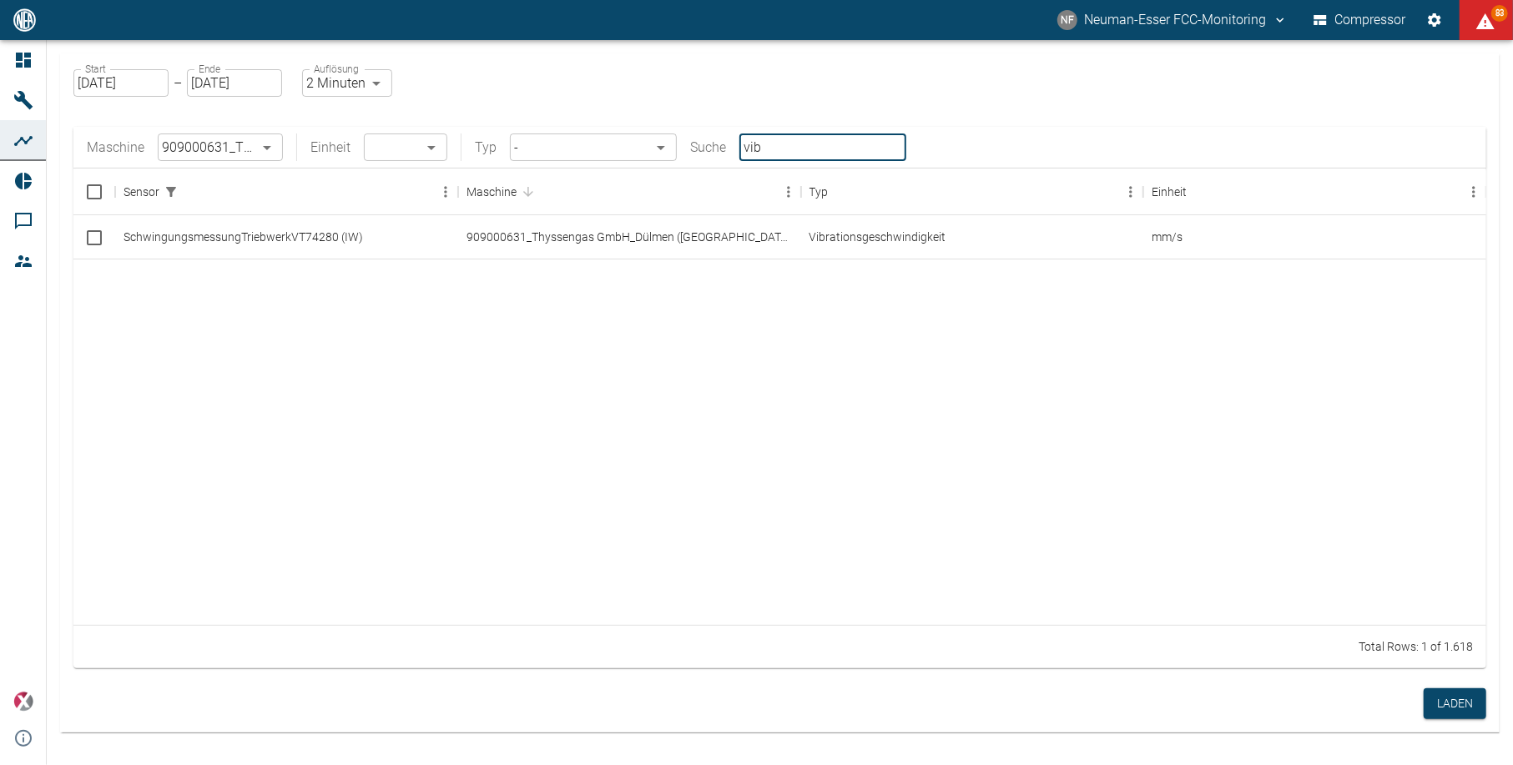
type input "vib"
click at [100, 240] on input "Select row" at bounding box center [94, 237] width 35 height 35
checkbox input "false"
checkbox input "true"
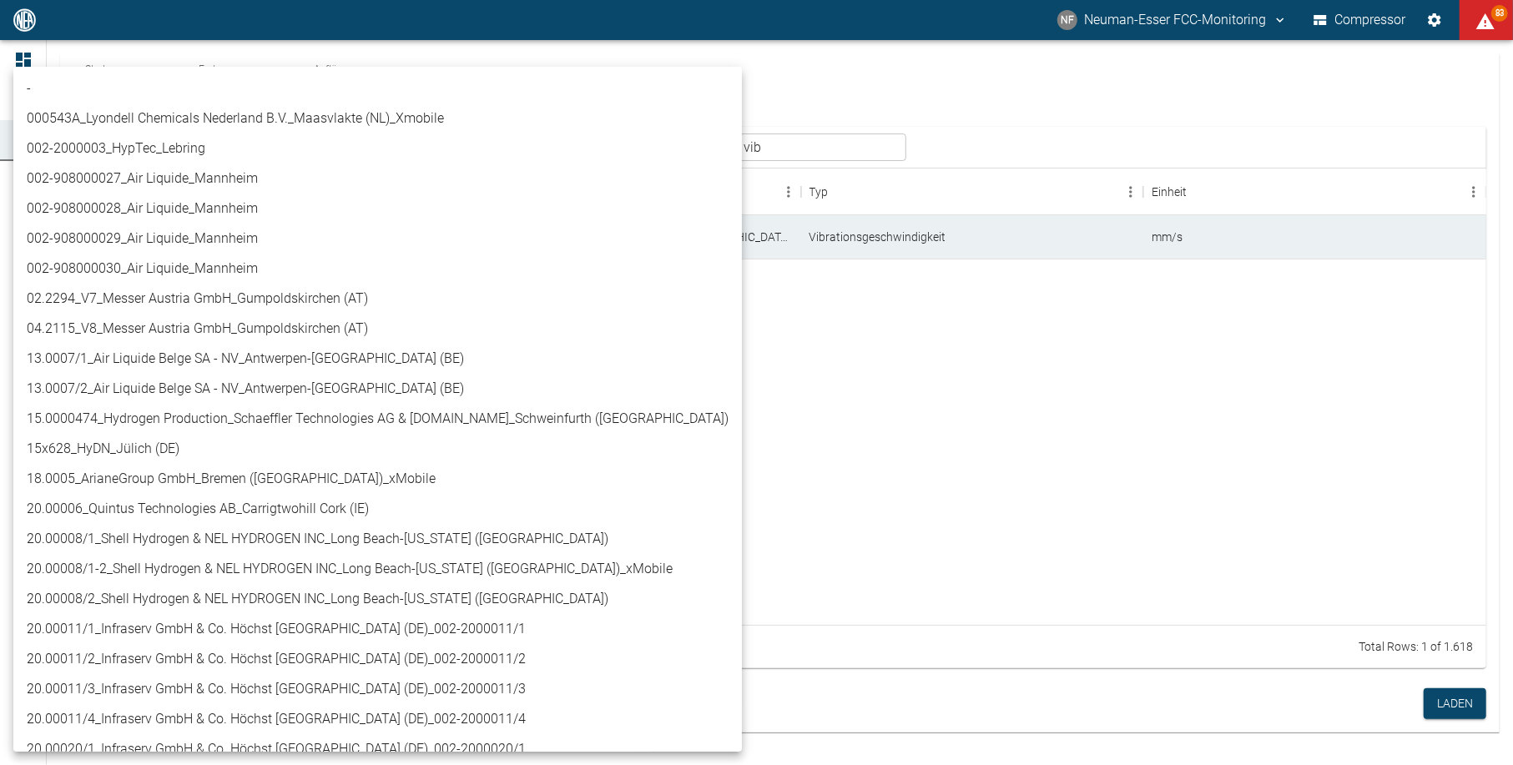
click at [250, 159] on body "NF Neuman-Esser FCC-Monitoring Compressor 83 Dashboard Maschinen Analysen Repor…" at bounding box center [756, 382] width 1513 height 765
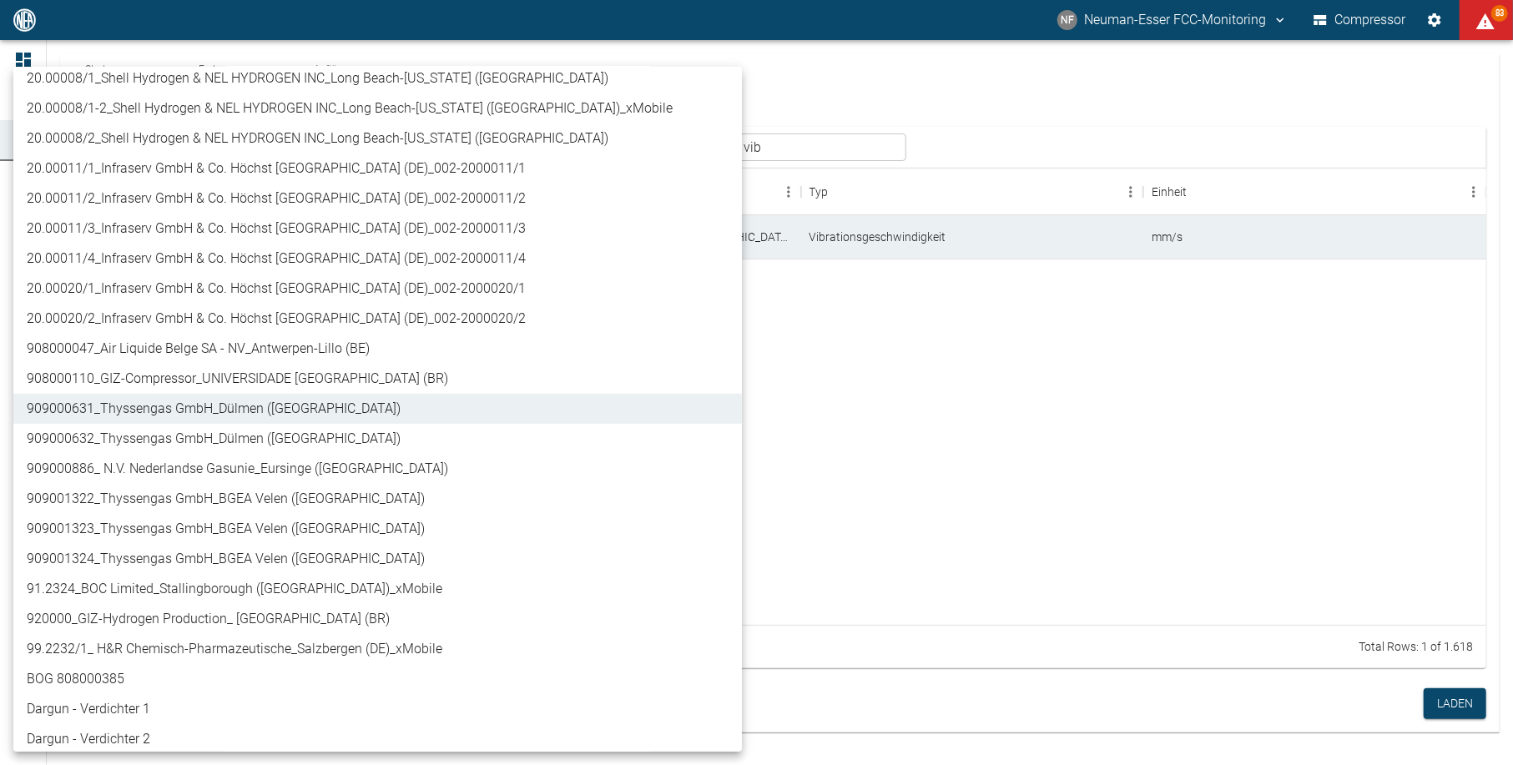
click at [205, 438] on li "909000632_Thyssengas GmbH_Dülmen ([GEOGRAPHIC_DATA])" at bounding box center [377, 439] width 729 height 30
type input "0b3426b3-94af-4b8c-89c1-da57493c099a"
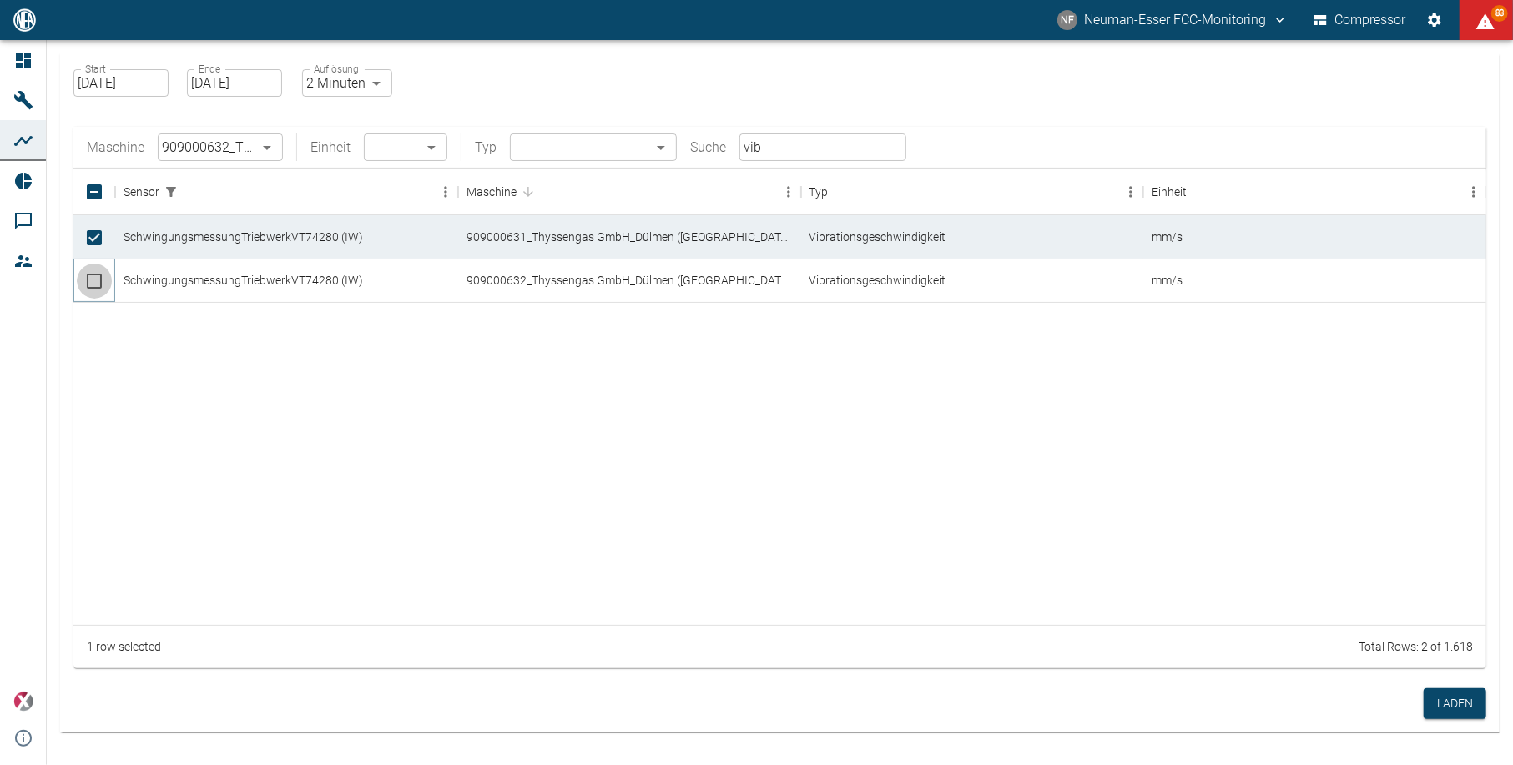
click at [92, 280] on input "Select row" at bounding box center [94, 281] width 35 height 35
checkbox input "true"
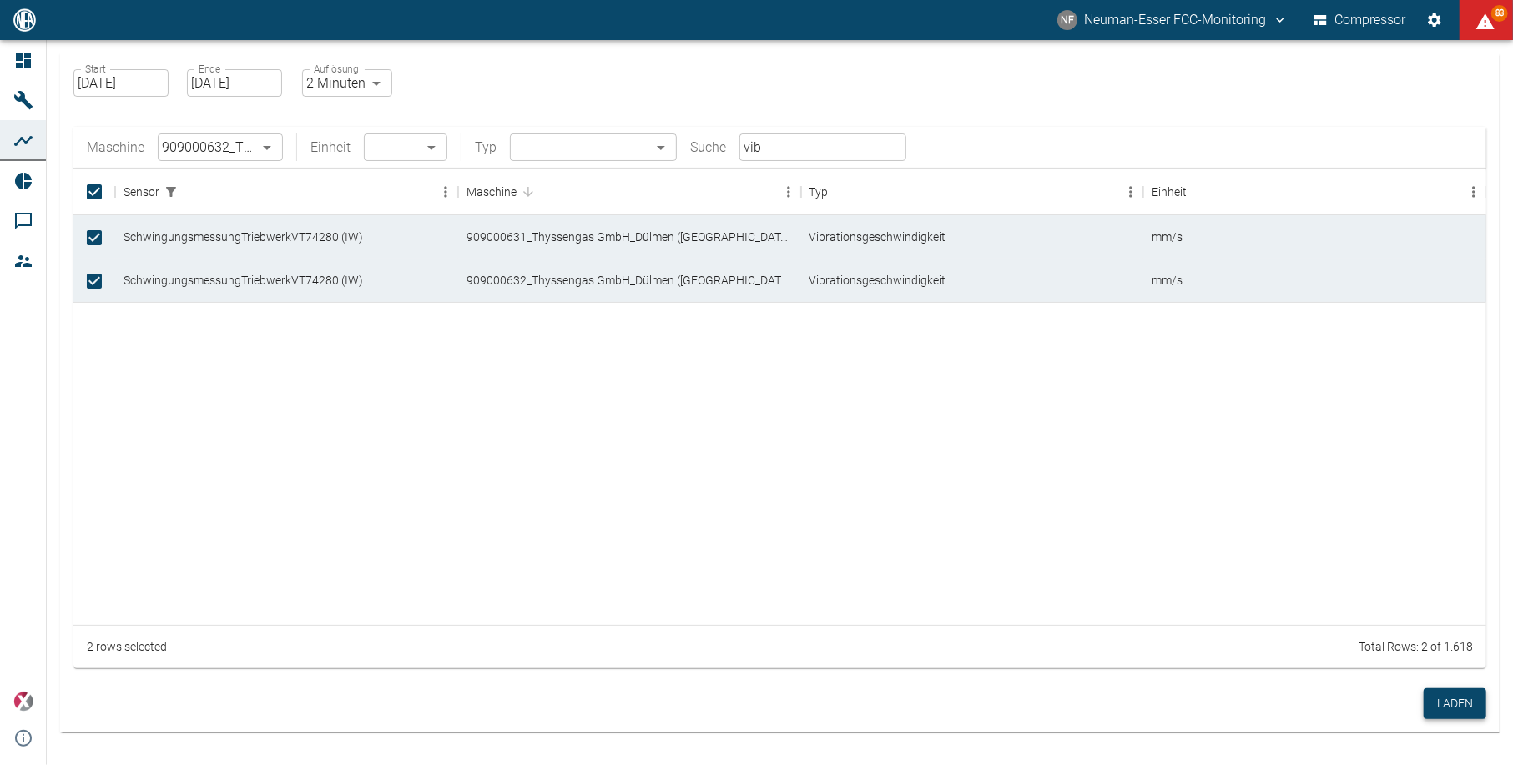
click at [1463, 709] on button "Laden" at bounding box center [1455, 704] width 63 height 31
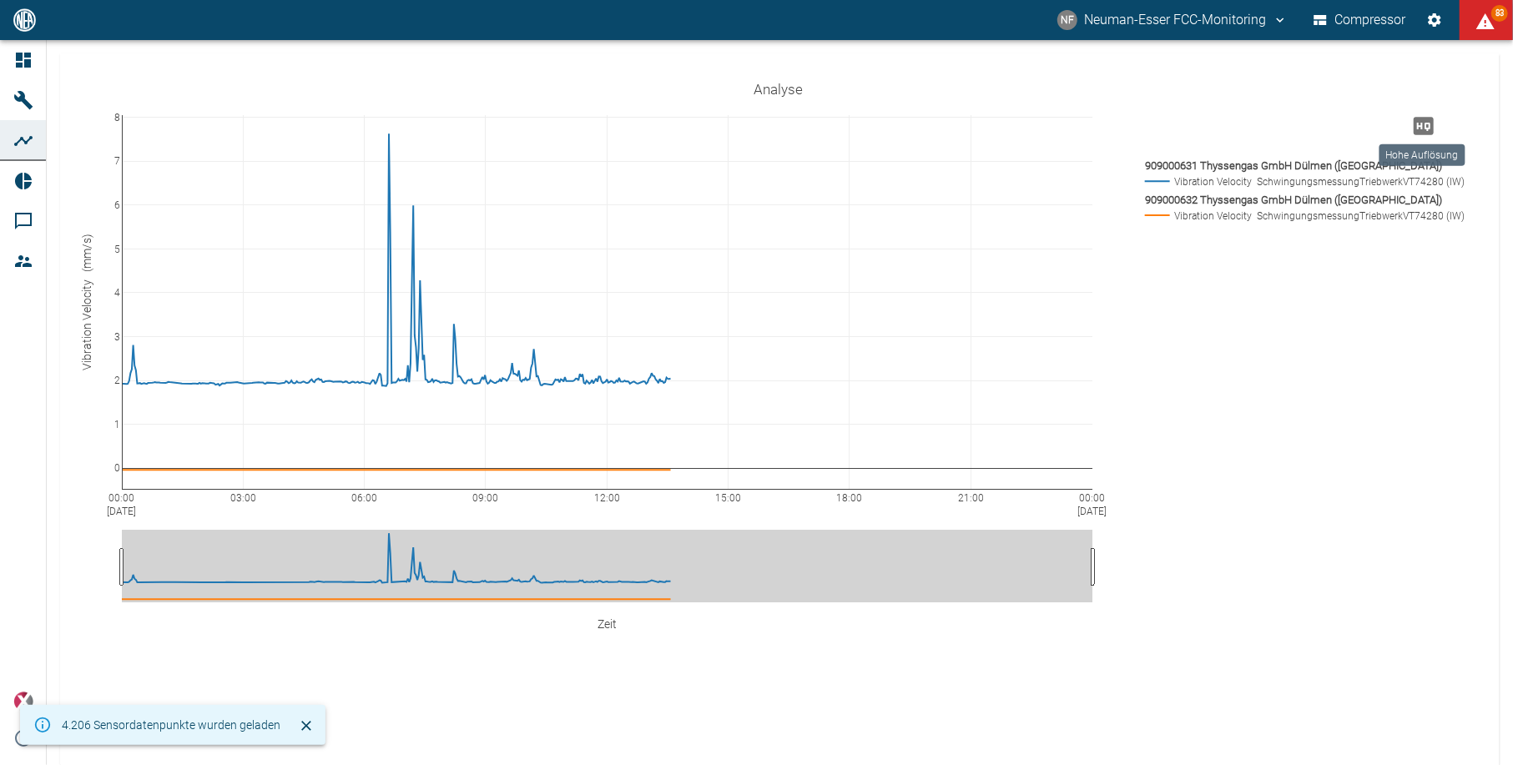
click at [1419, 124] on icon "Hohe Auflösung" at bounding box center [1424, 126] width 27 height 27
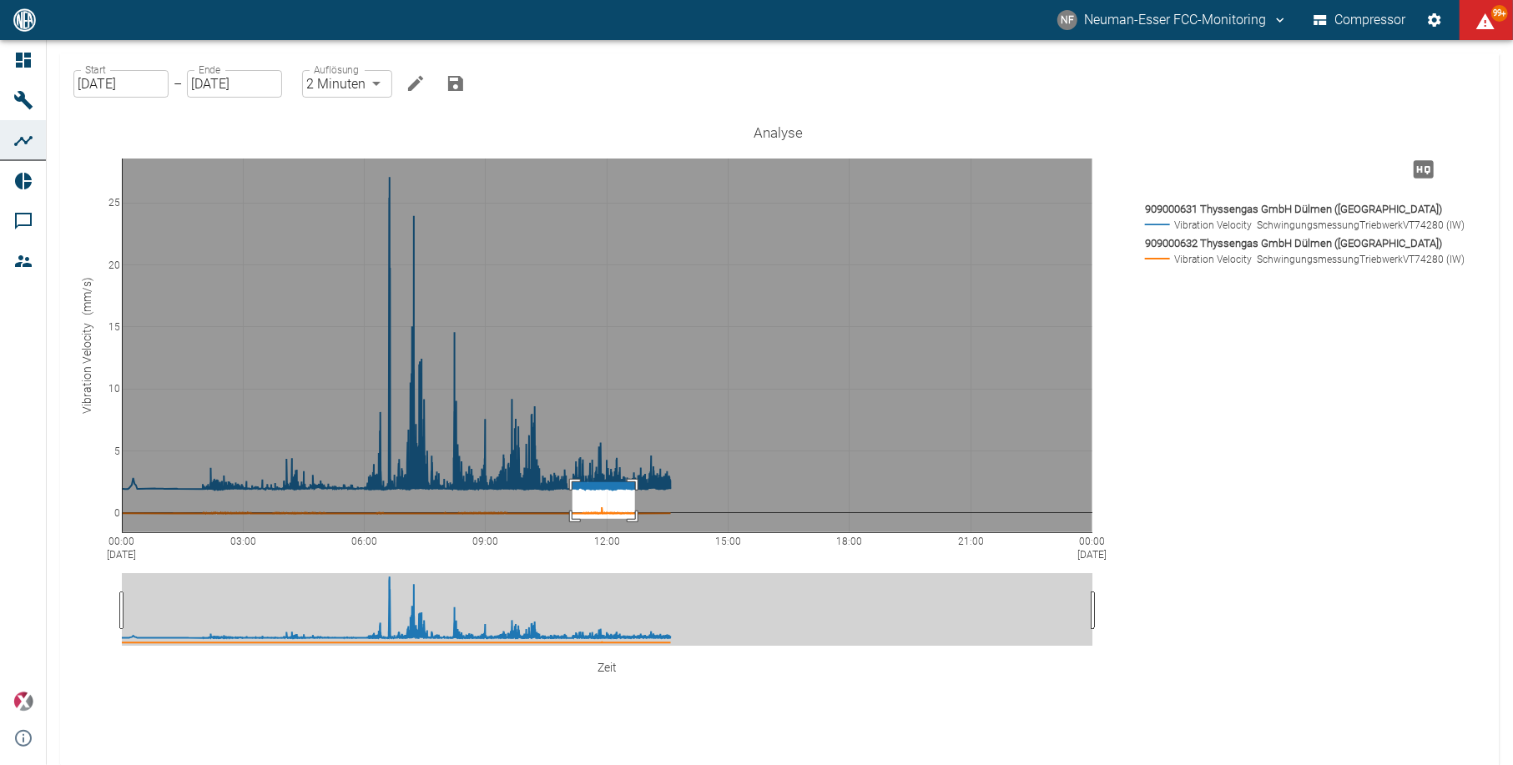
drag, startPoint x: 573, startPoint y: 519, endPoint x: 635, endPoint y: 482, distance: 72.6
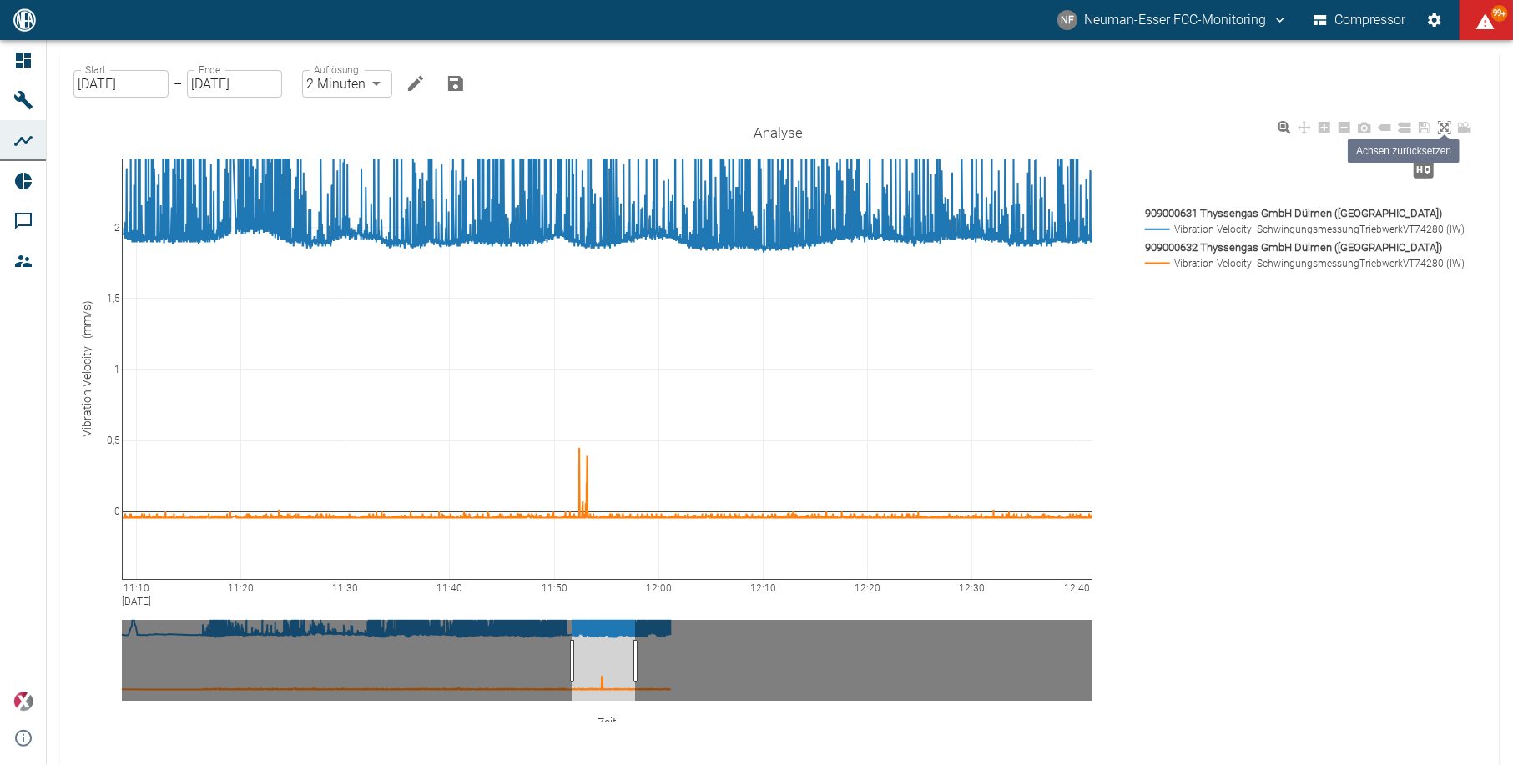
click at [1435, 130] on link at bounding box center [1445, 128] width 20 height 19
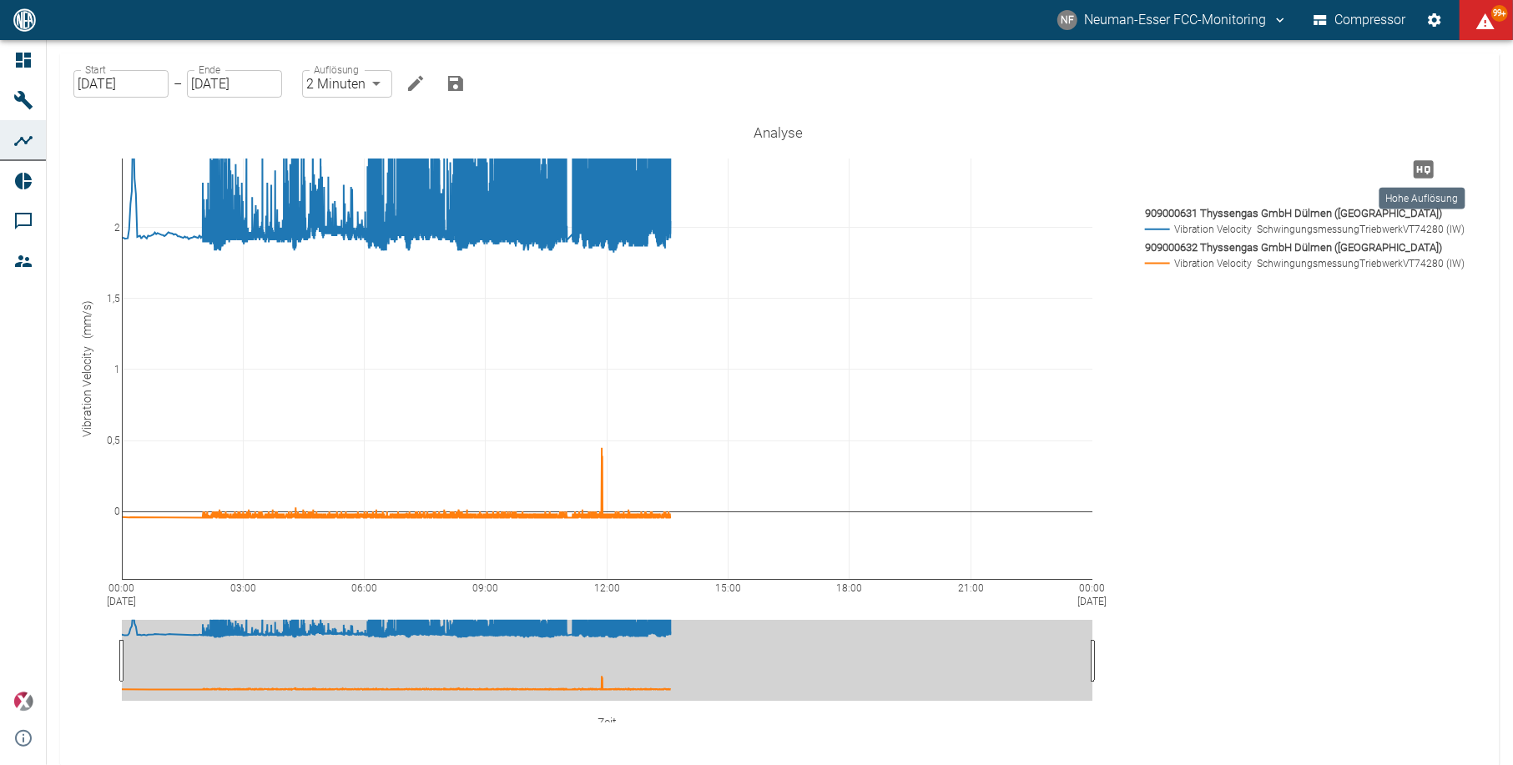
click at [1407, 179] on div "Hohe Auflösung" at bounding box center [1422, 193] width 89 height 35
click at [1417, 169] on icon "Hohe Auflösung" at bounding box center [1424, 169] width 27 height 27
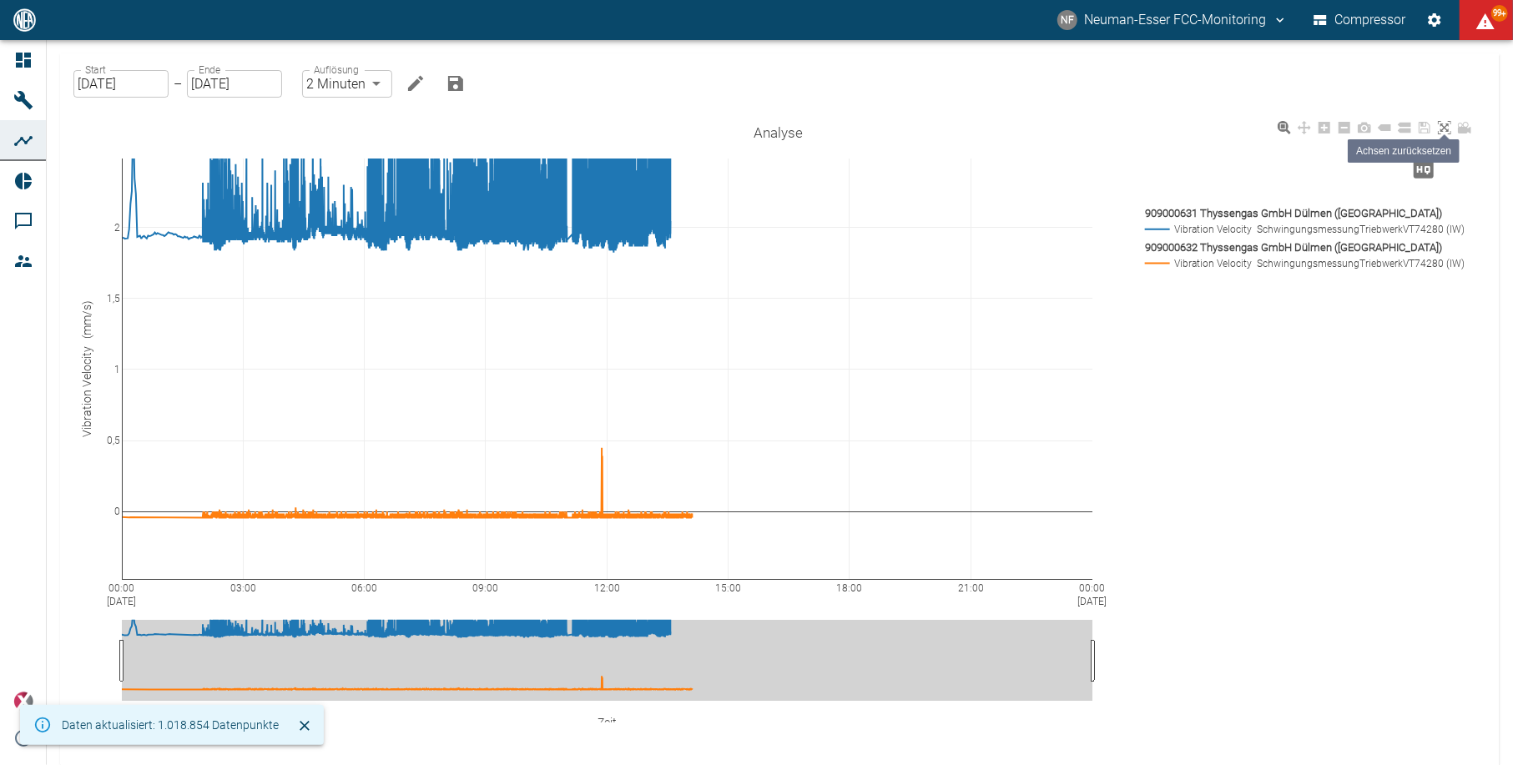
click at [1446, 128] on icon at bounding box center [1444, 127] width 13 height 13
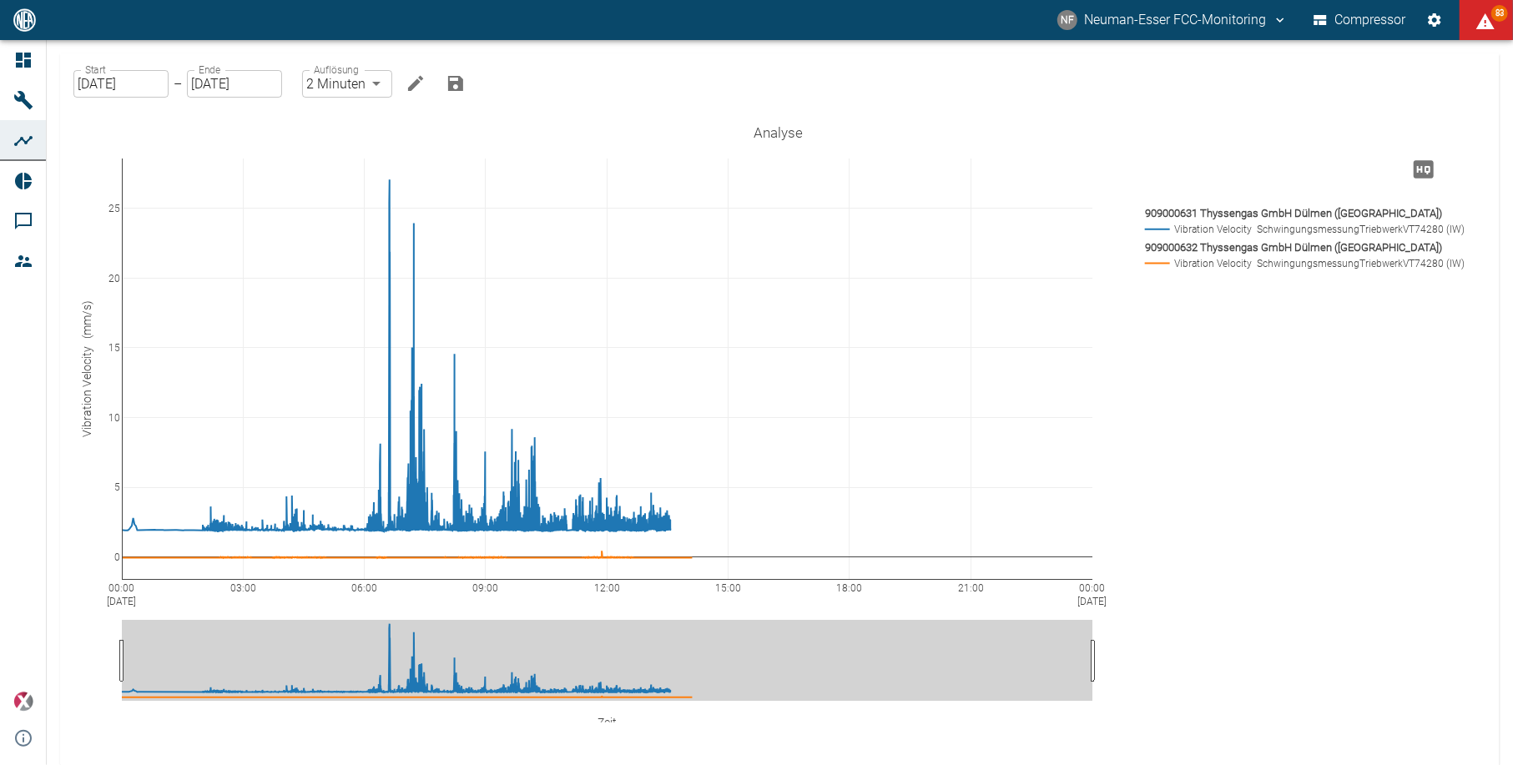
click at [107, 78] on input "[DATE]" at bounding box center [120, 84] width 95 height 28
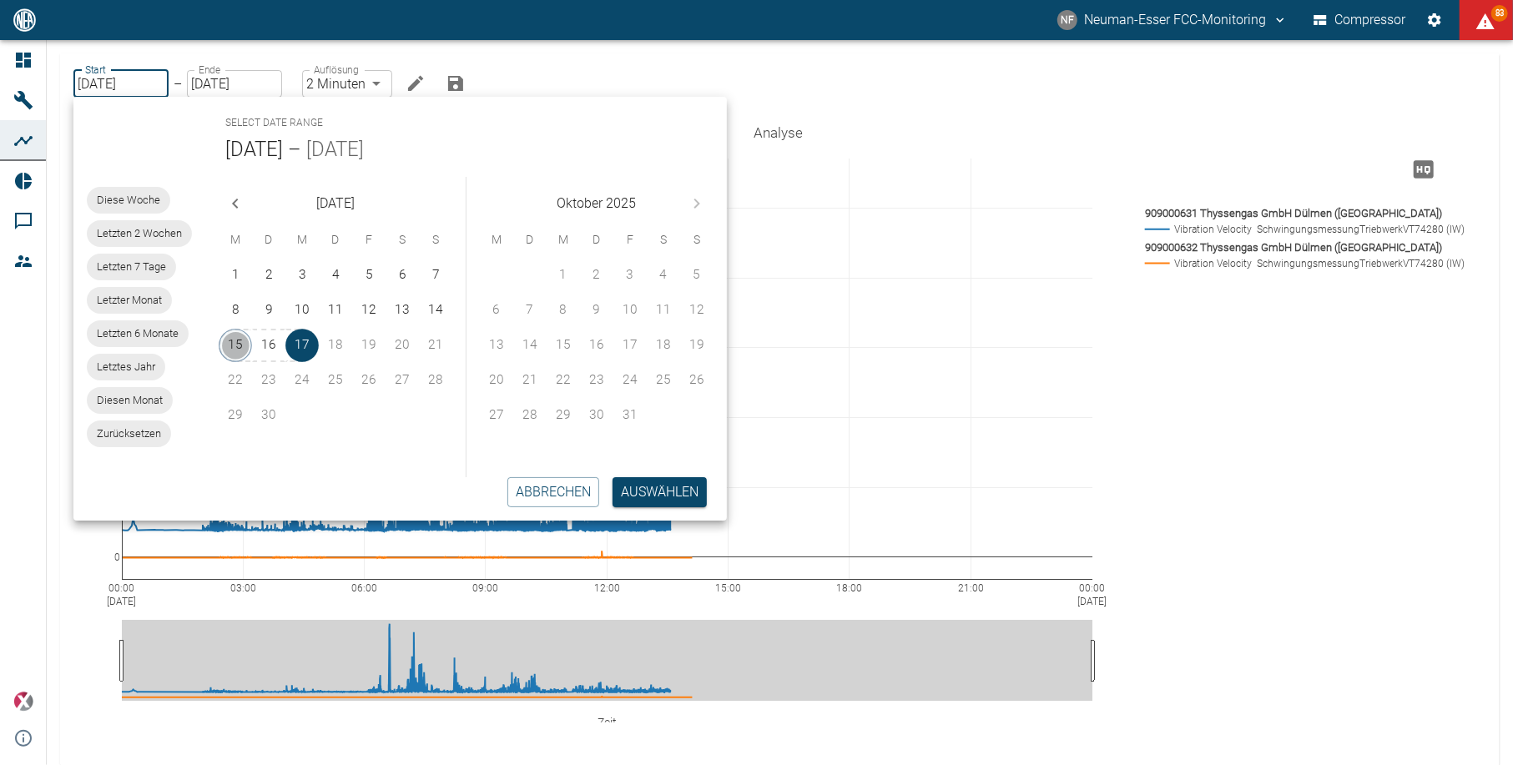
click at [241, 342] on button "15" at bounding box center [235, 345] width 33 height 33
type input "[DATE]"
click at [653, 491] on button "Auswählen" at bounding box center [660, 492] width 94 height 30
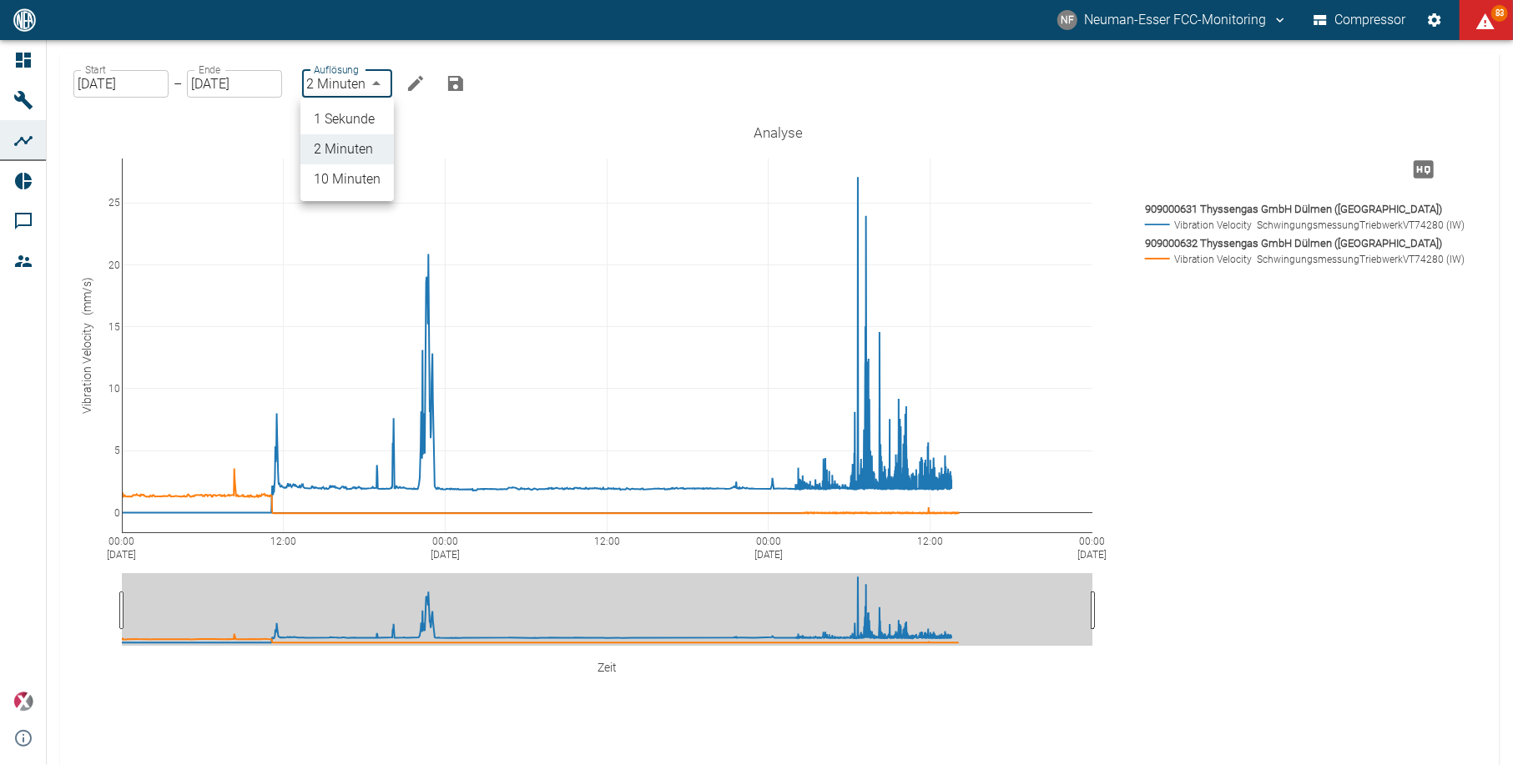
click at [362, 83] on body "NF Neuman-Esser FCC-Monitoring Compressor 83 Dashboard Maschinen Analysen Repor…" at bounding box center [756, 382] width 1513 height 765
click at [351, 122] on li "1 Sekunde" at bounding box center [347, 119] width 93 height 30
type input "1sec"
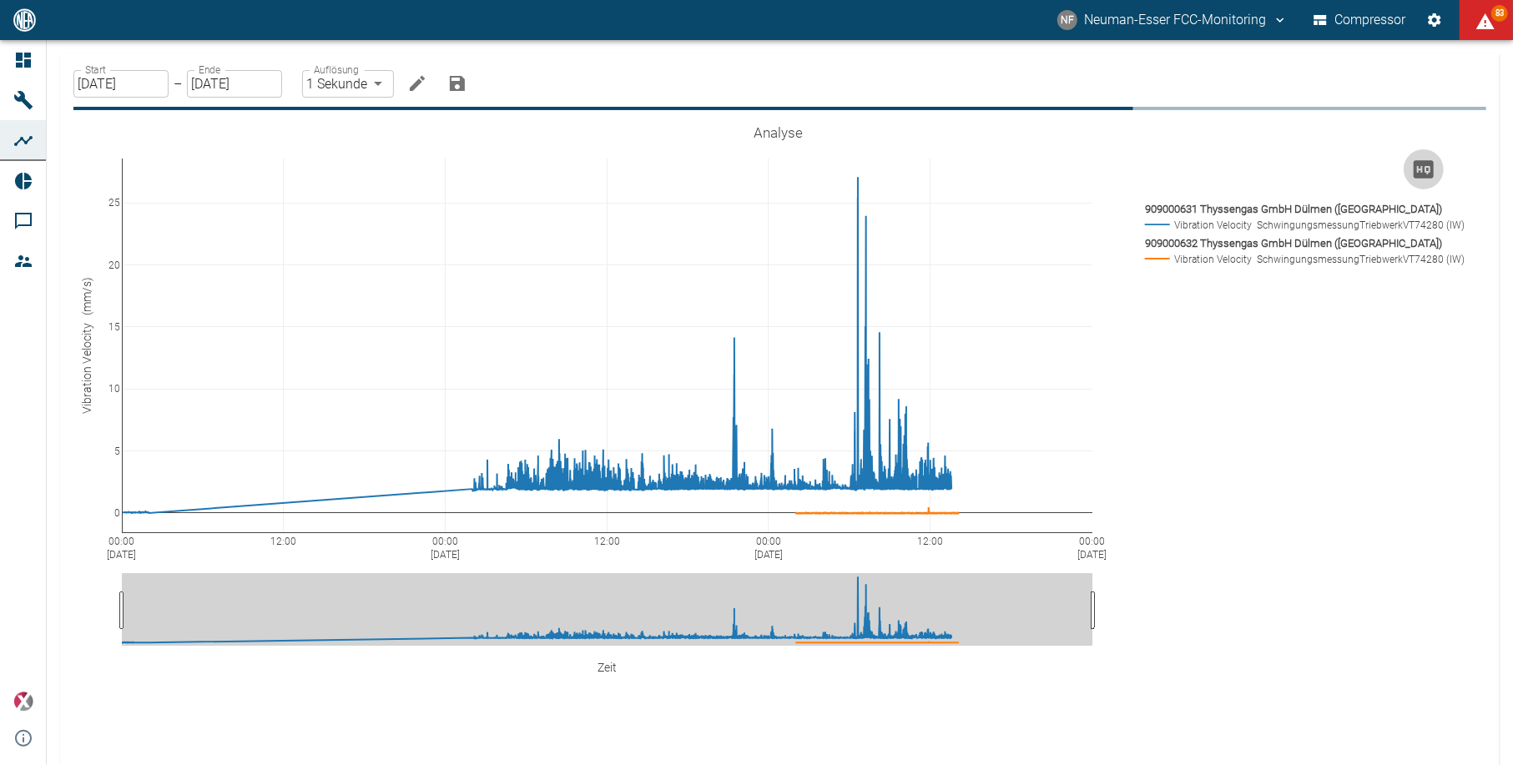
click at [1414, 165] on icon "Hohe Auflösung" at bounding box center [1424, 169] width 20 height 18
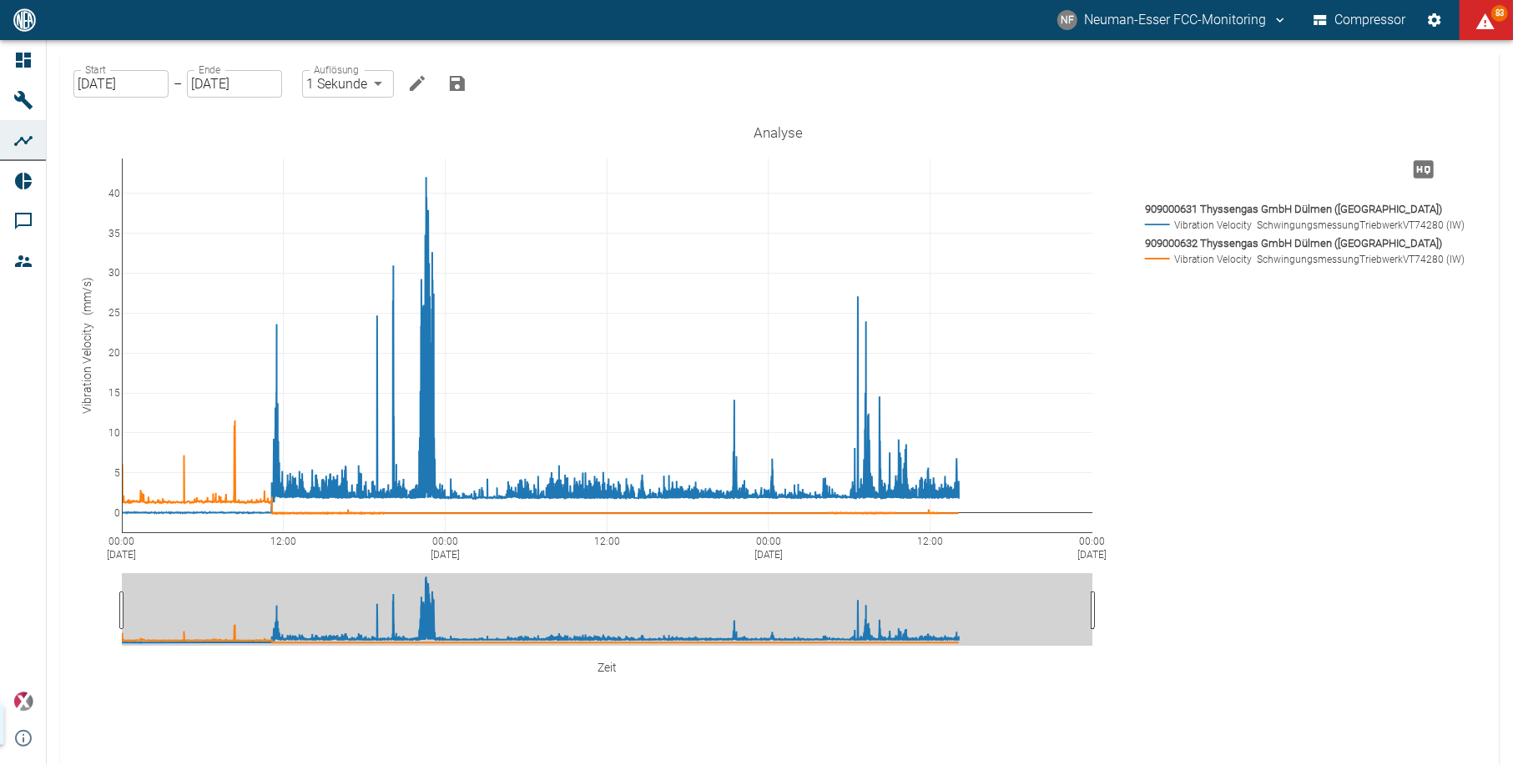
click at [121, 77] on input "[DATE]" at bounding box center [120, 84] width 95 height 28
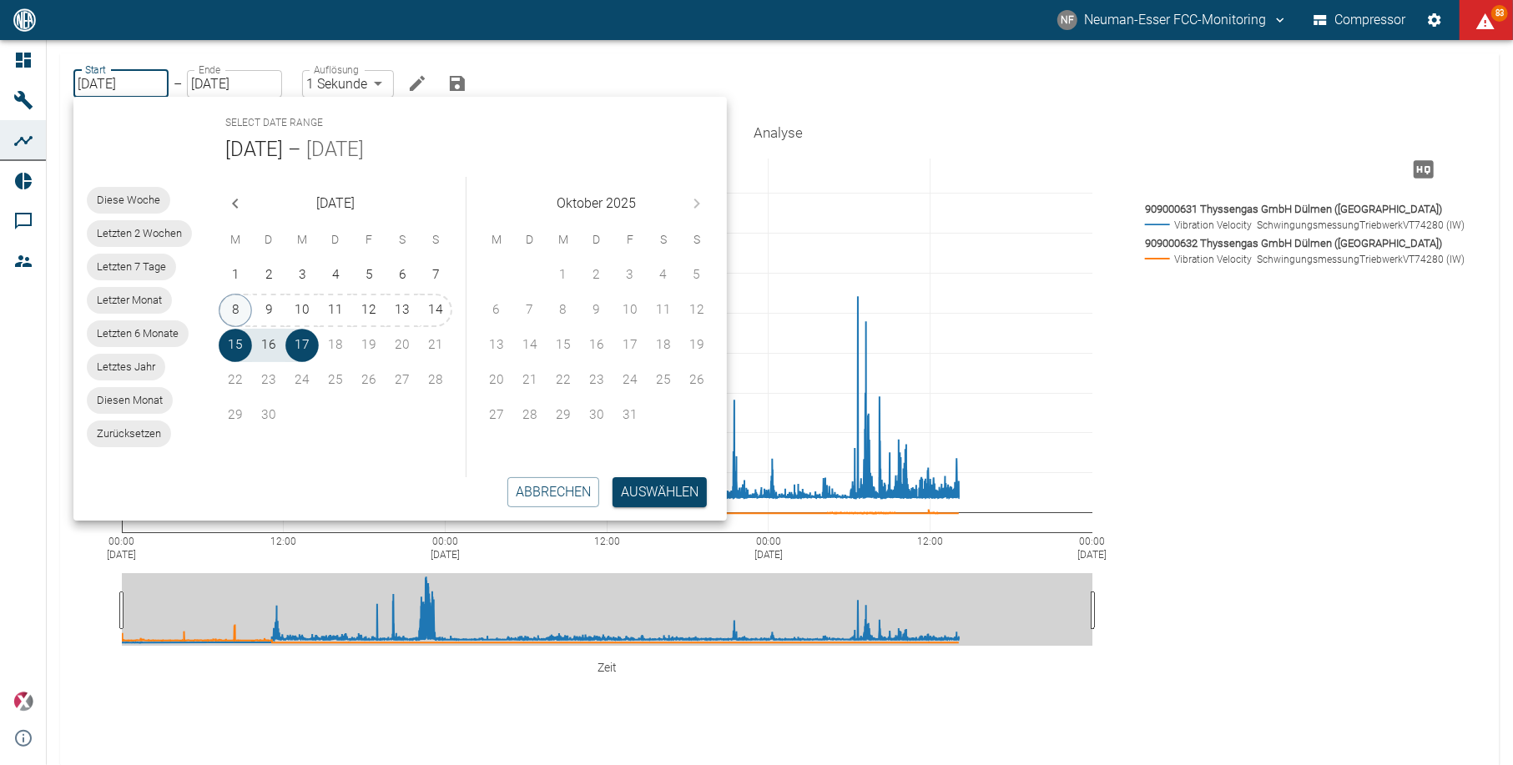
click at [227, 304] on button "8" at bounding box center [235, 310] width 33 height 33
type input "[DATE]"
click at [639, 482] on button "Auswählen" at bounding box center [660, 492] width 94 height 30
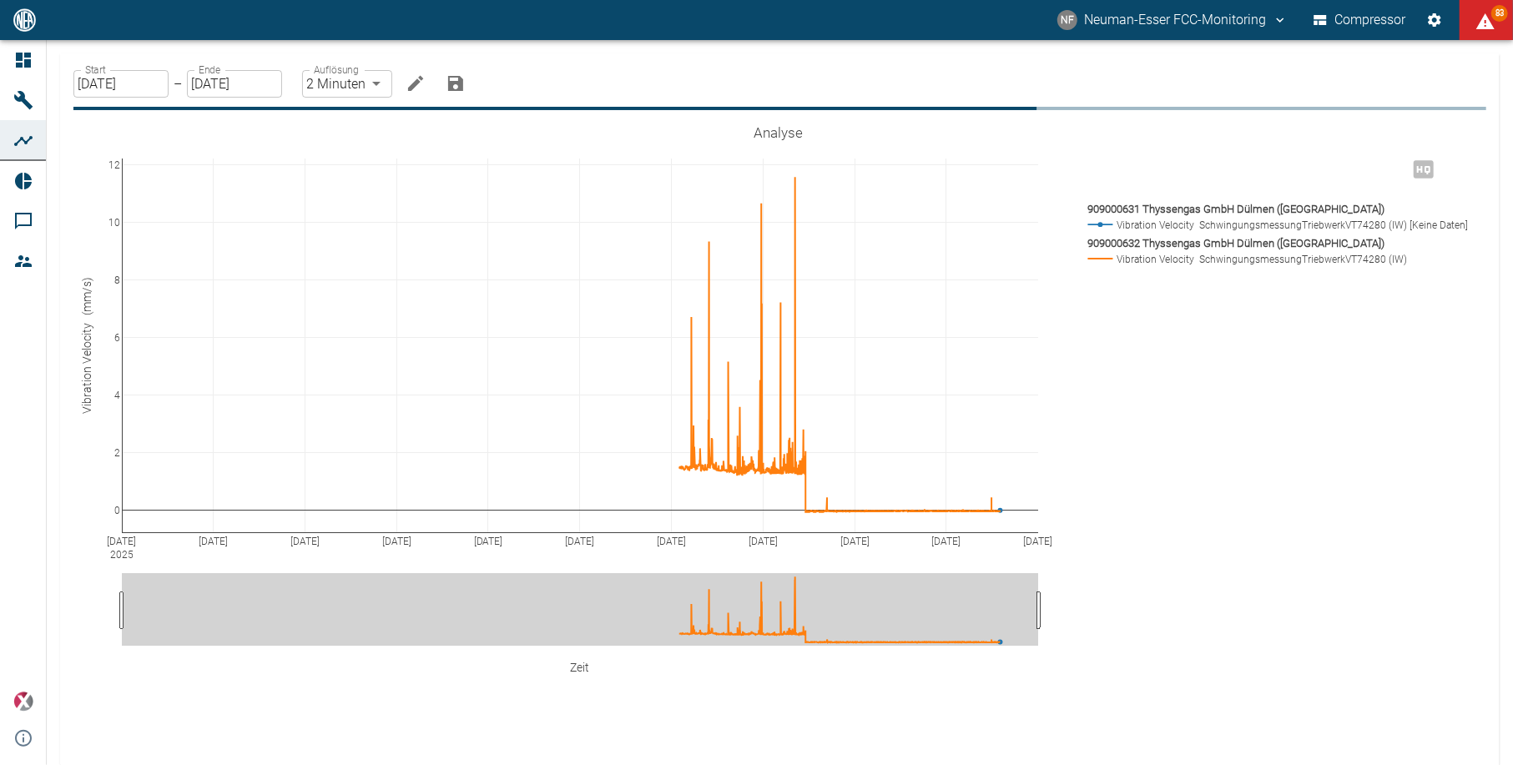
click at [359, 77] on div "Auflösung 2 Minuten 2min Auflösung" at bounding box center [347, 84] width 90 height 28
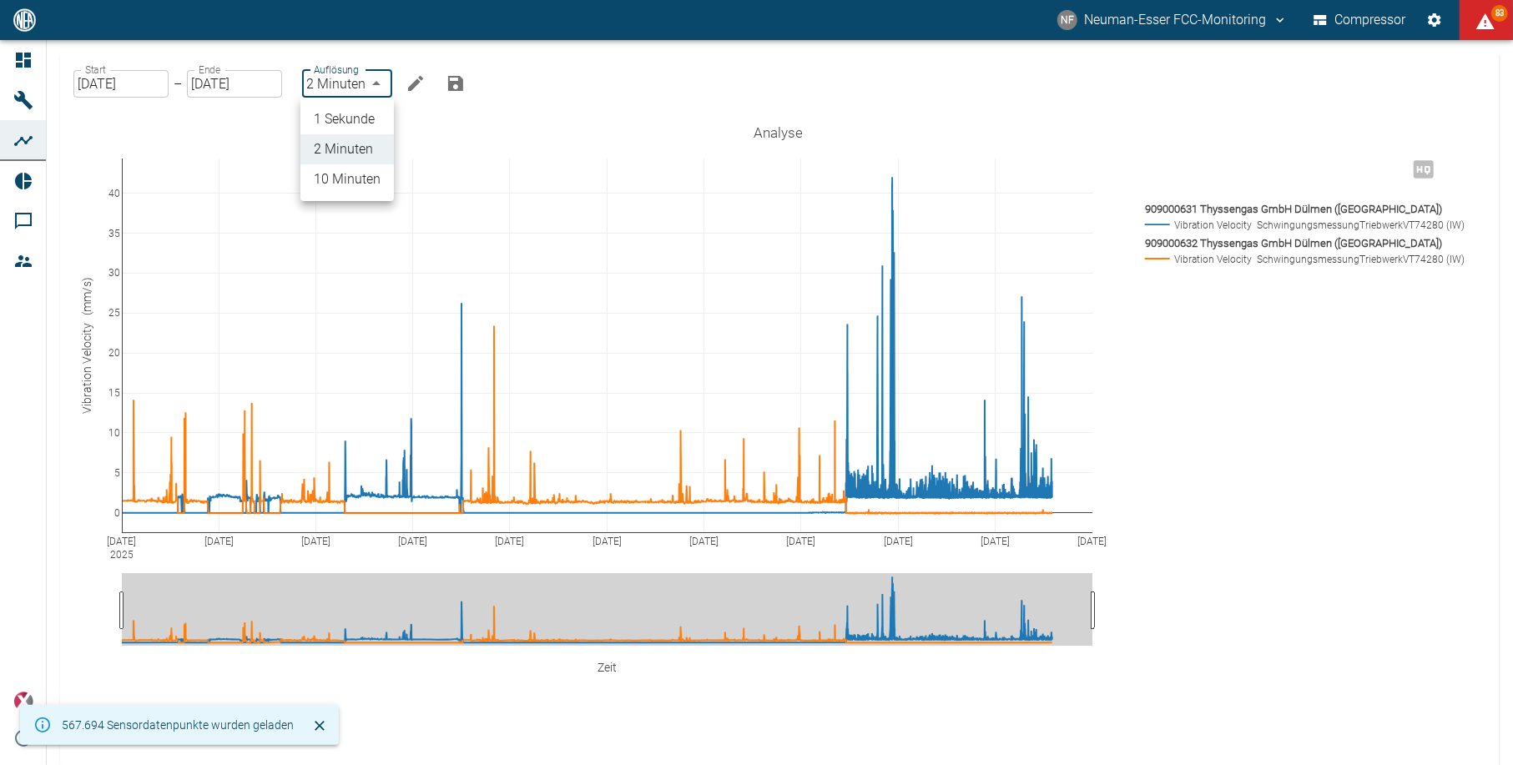
click at [379, 84] on body "NF Neuman-Esser FCC-Monitoring Compressor 83 Dashboard Maschinen Analysen Repor…" at bounding box center [756, 382] width 1513 height 765
click at [372, 109] on li "1 Sekunde" at bounding box center [347, 119] width 93 height 30
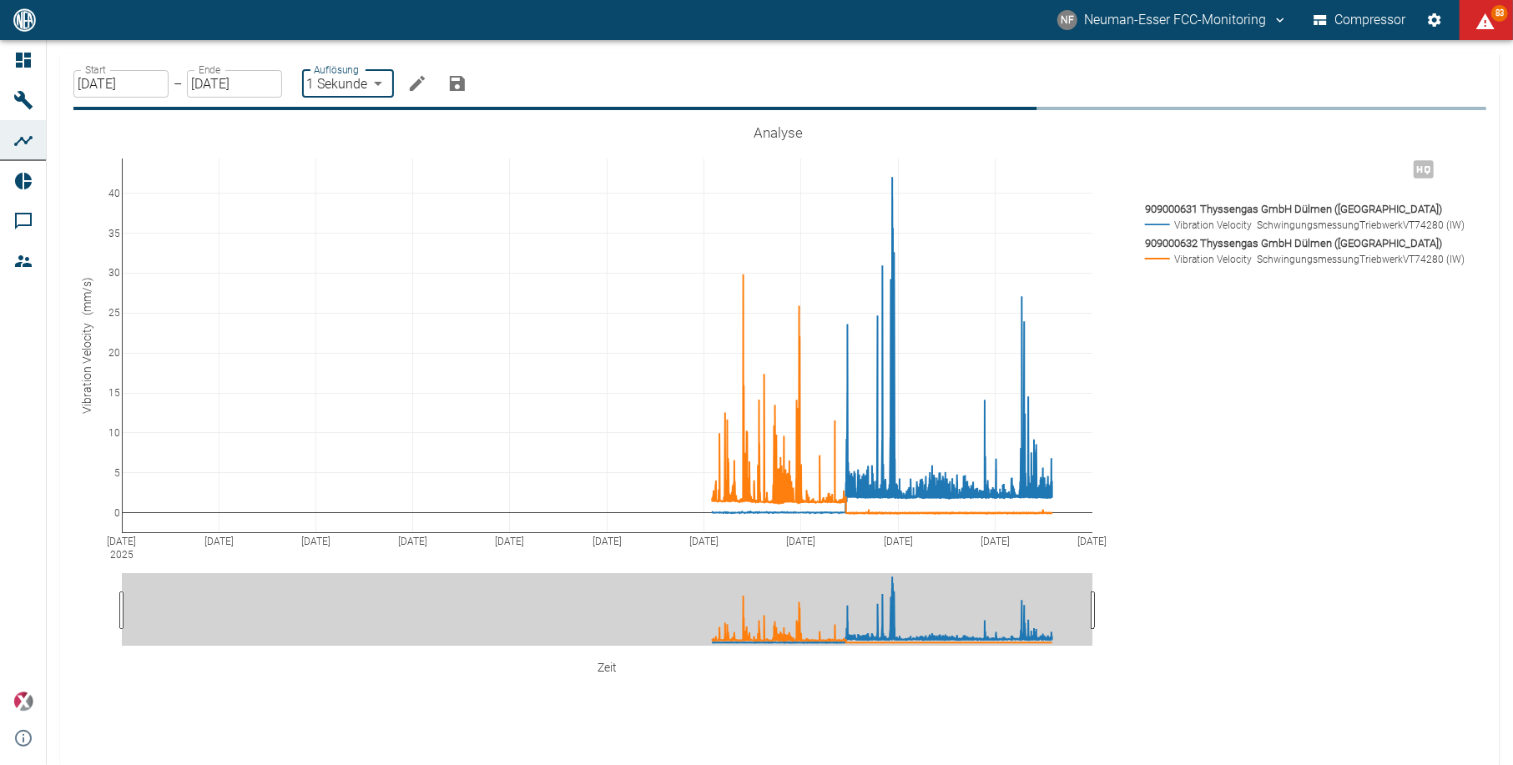
type input "1sec"
